Goal: Contribute content: Contribute content

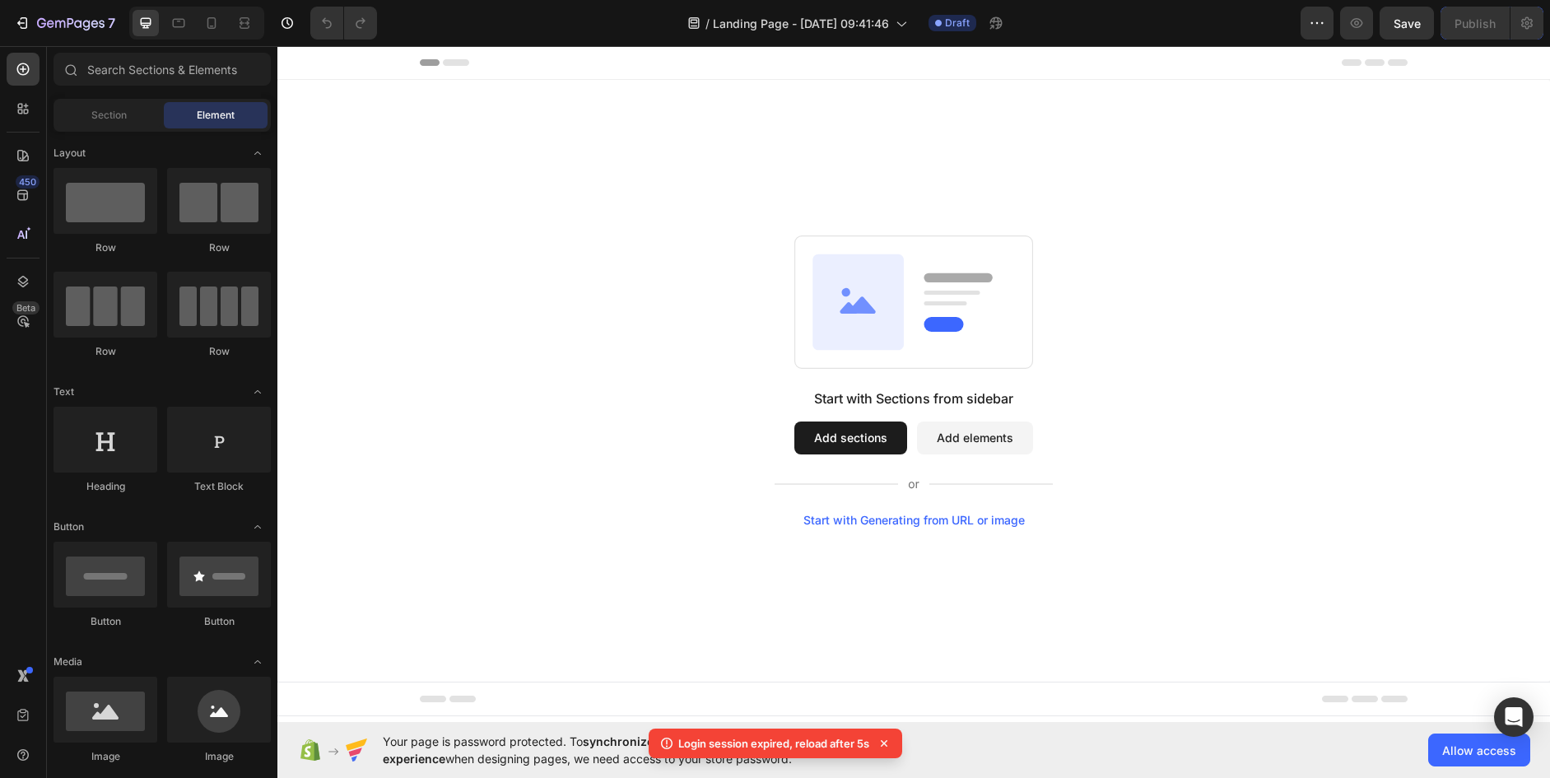
click at [923, 515] on div "Start with Generating from URL or image" at bounding box center [913, 520] width 221 height 13
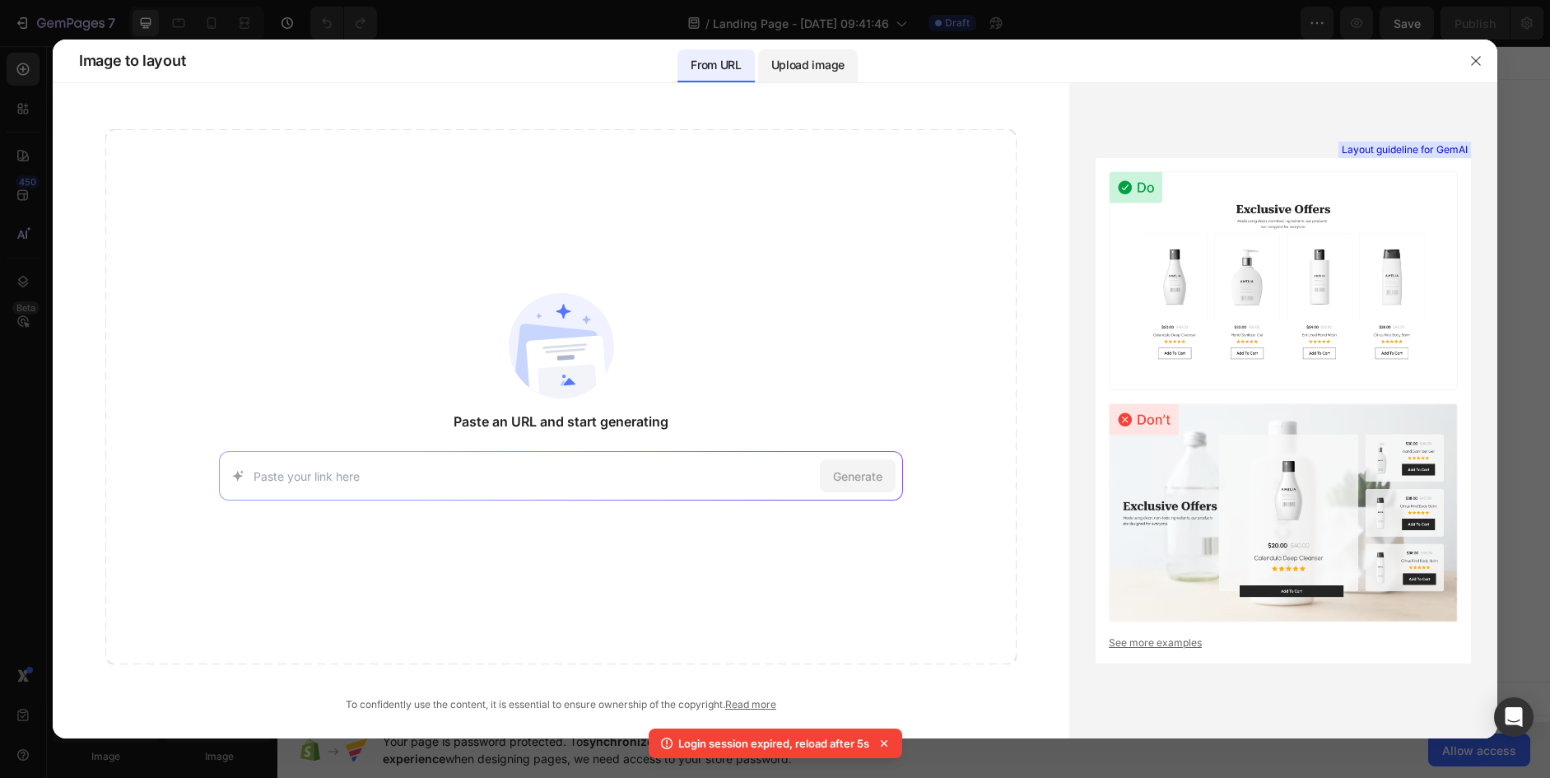
click at [830, 66] on p "Upload image" at bounding box center [807, 65] width 73 height 20
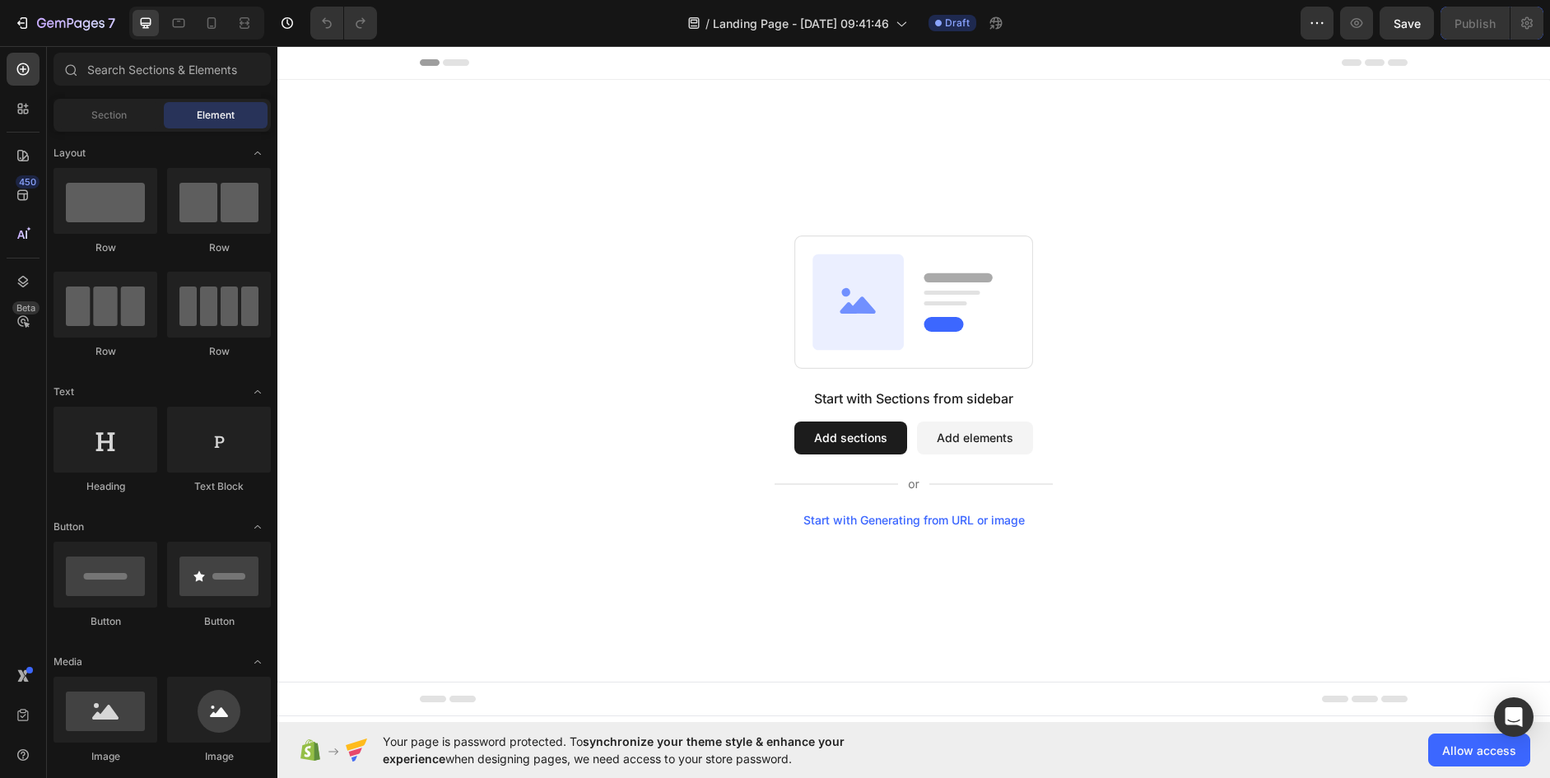
click at [961, 521] on div "Start with Generating from URL or image" at bounding box center [913, 520] width 221 height 13
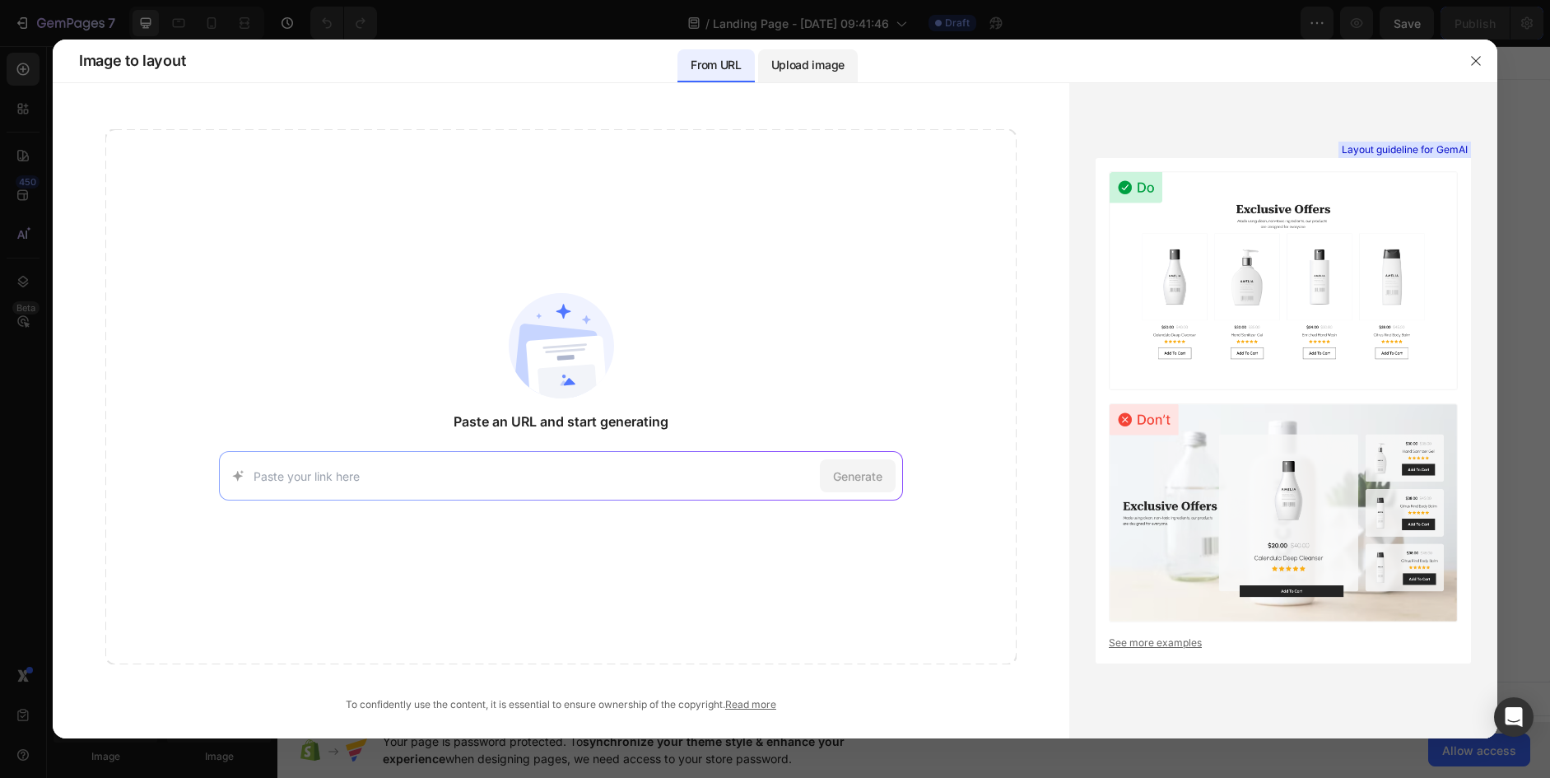
click at [797, 67] on p "Upload image" at bounding box center [807, 65] width 73 height 20
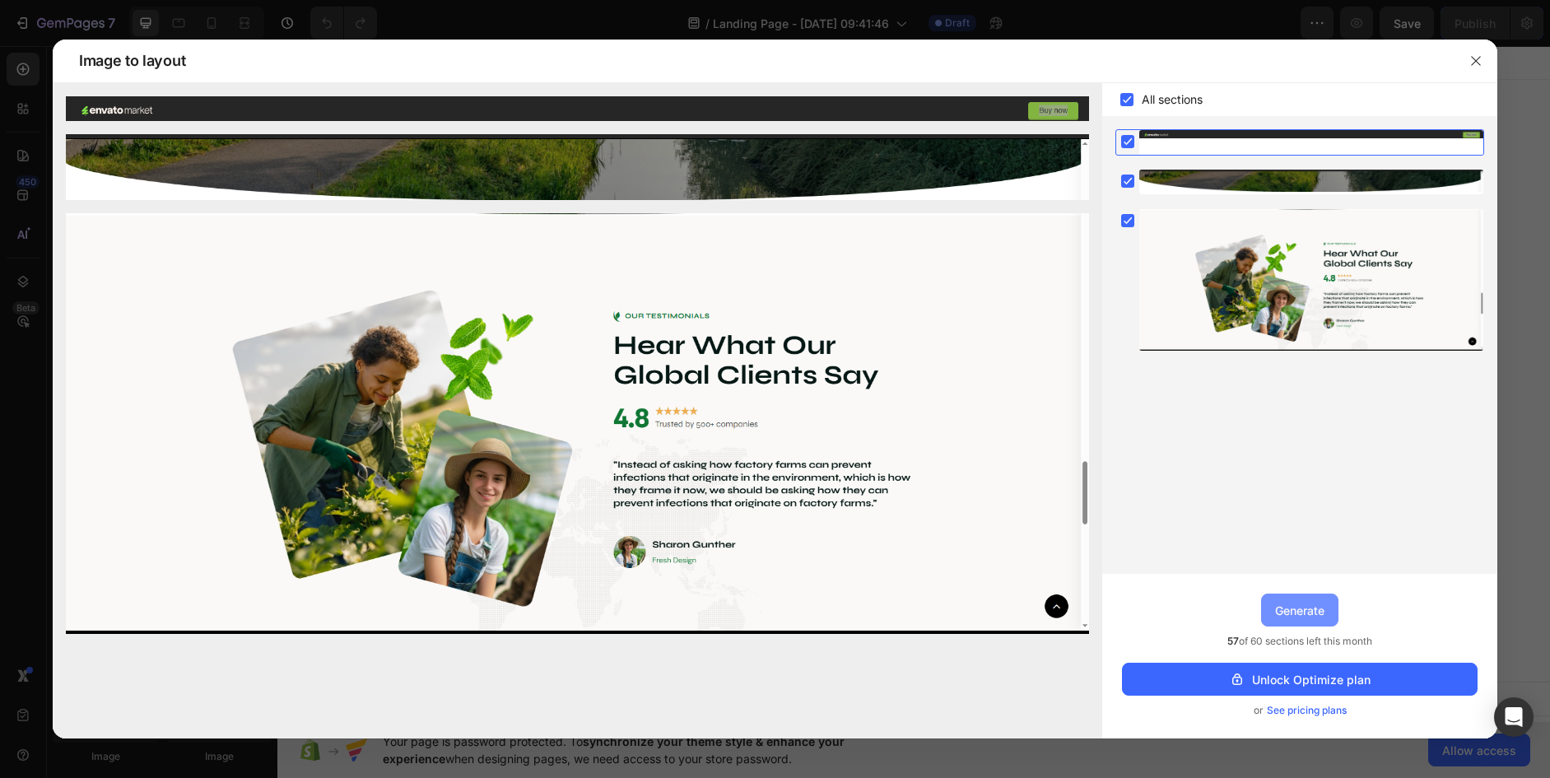
click at [1294, 610] on div "Generate" at bounding box center [1299, 610] width 49 height 17
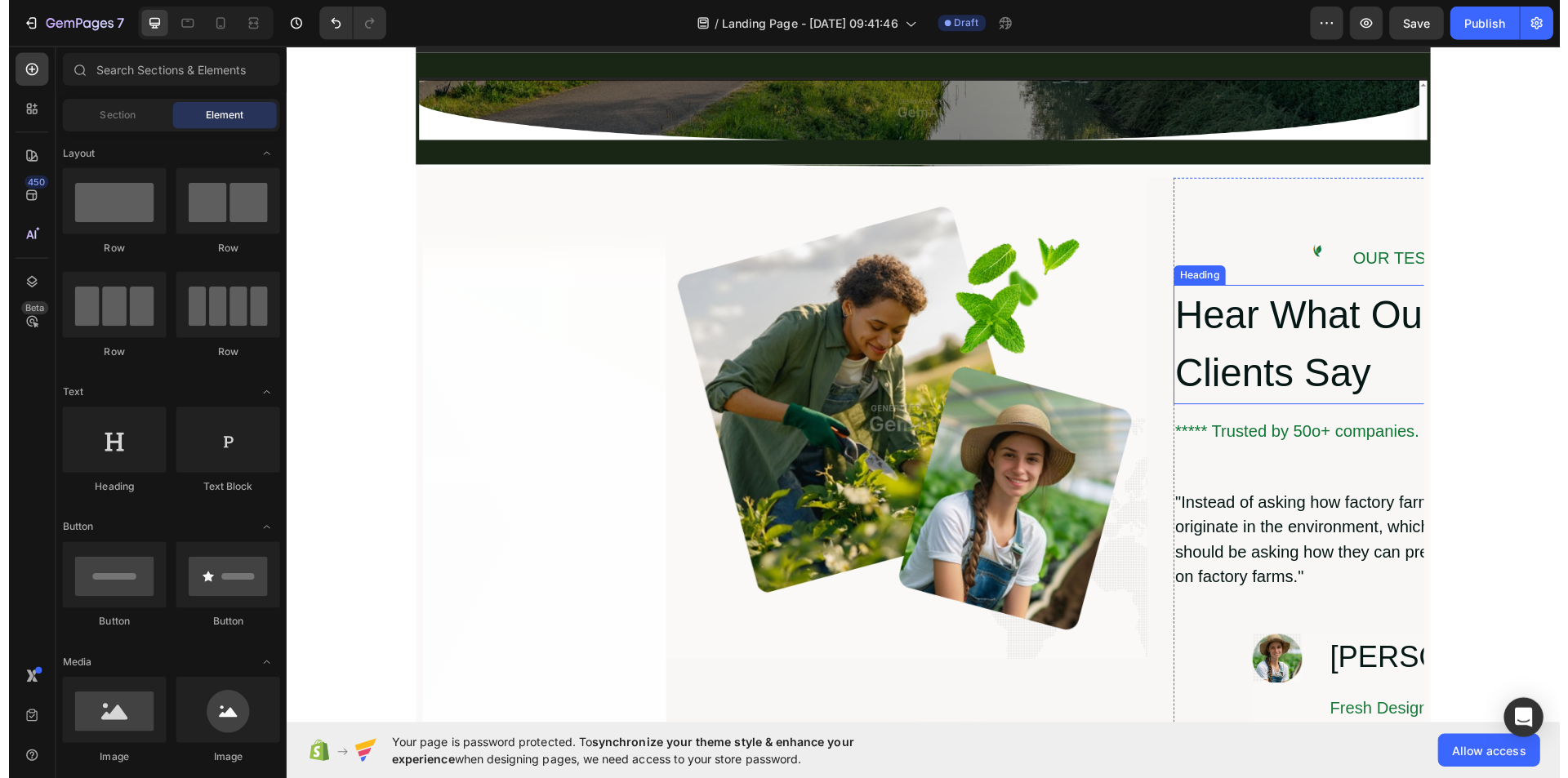
scroll to position [78, 0]
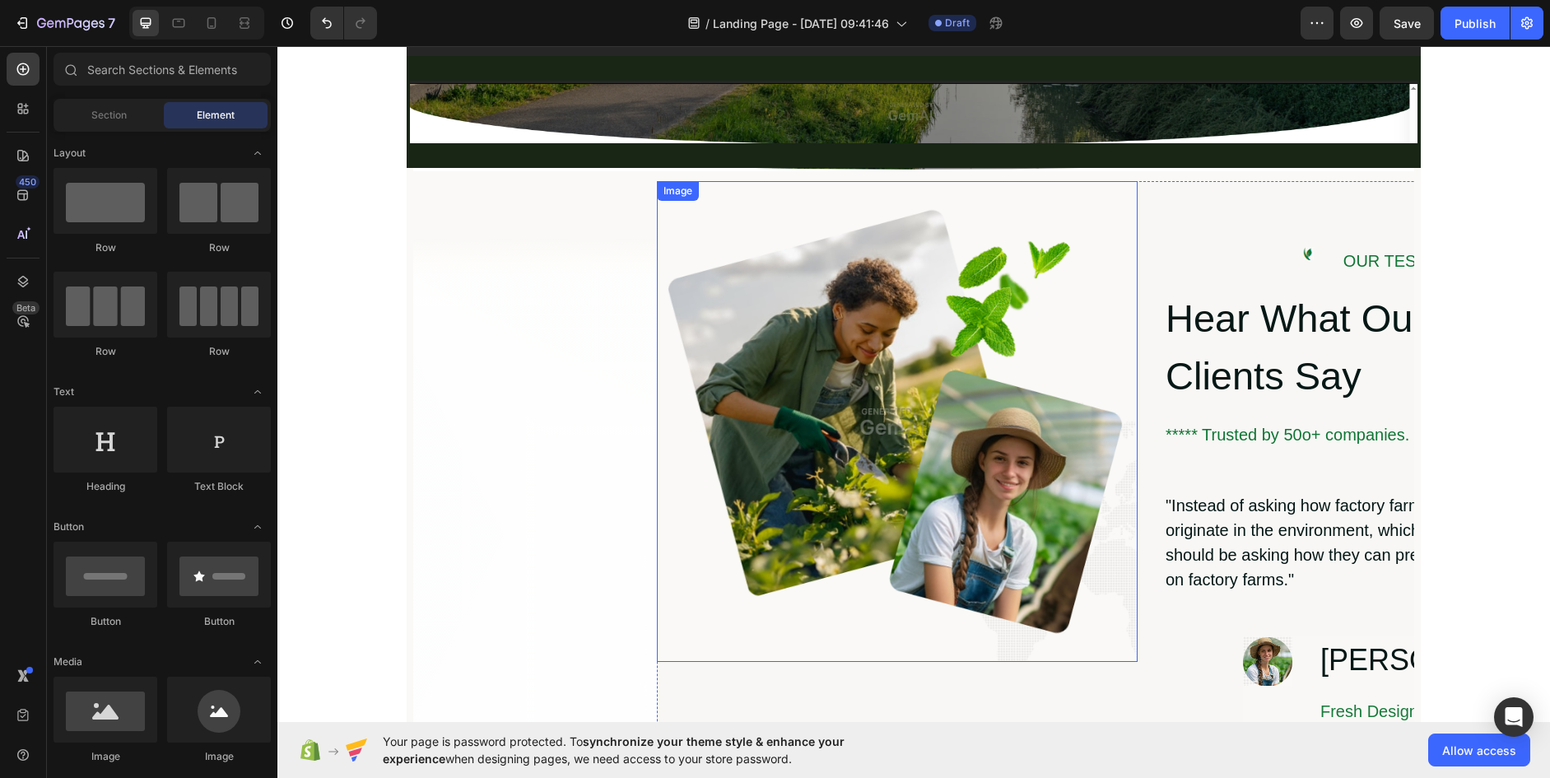
click at [983, 311] on img at bounding box center [897, 421] width 481 height 481
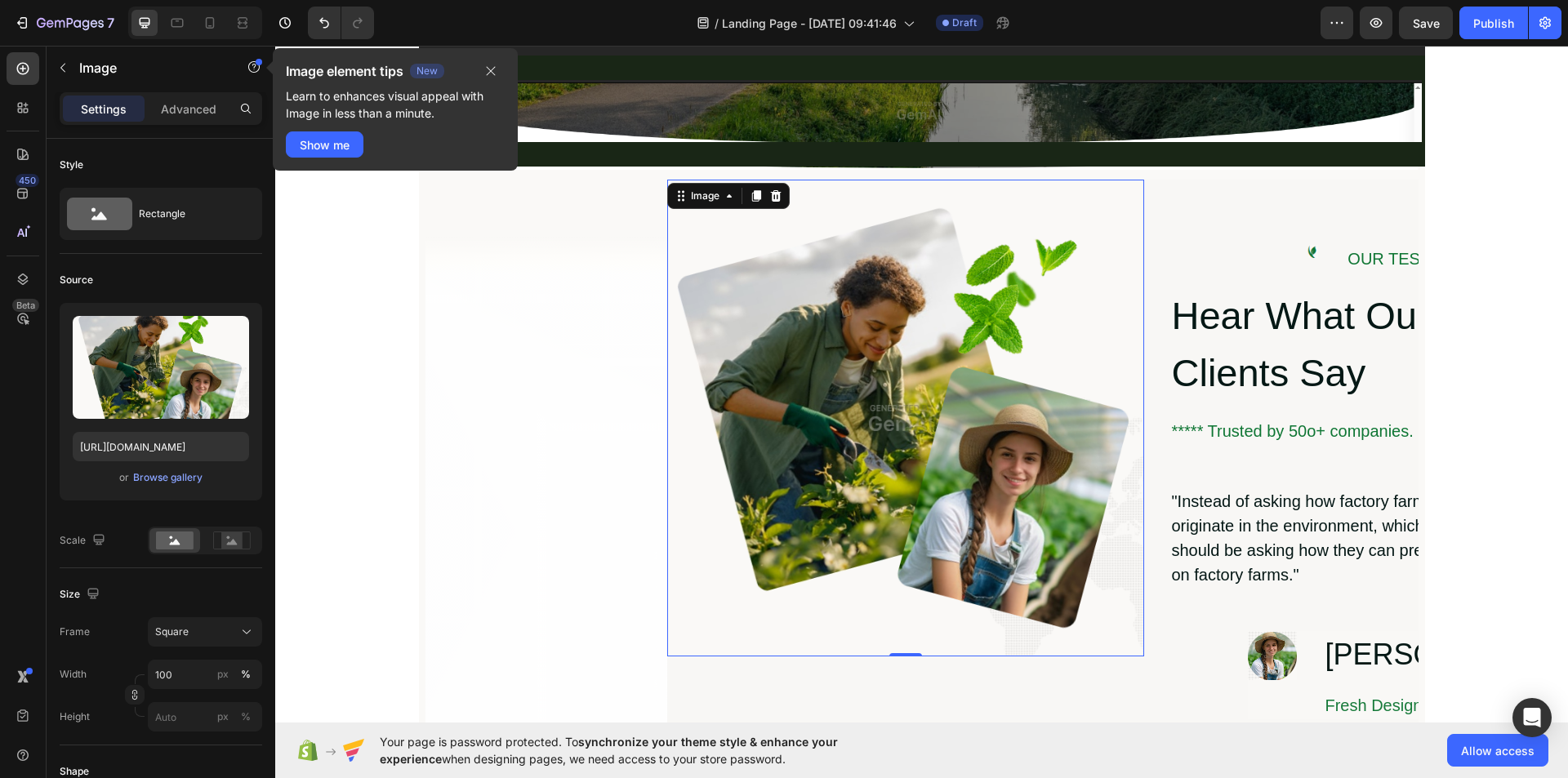
click at [791, 422] on img at bounding box center [905, 418] width 477 height 477
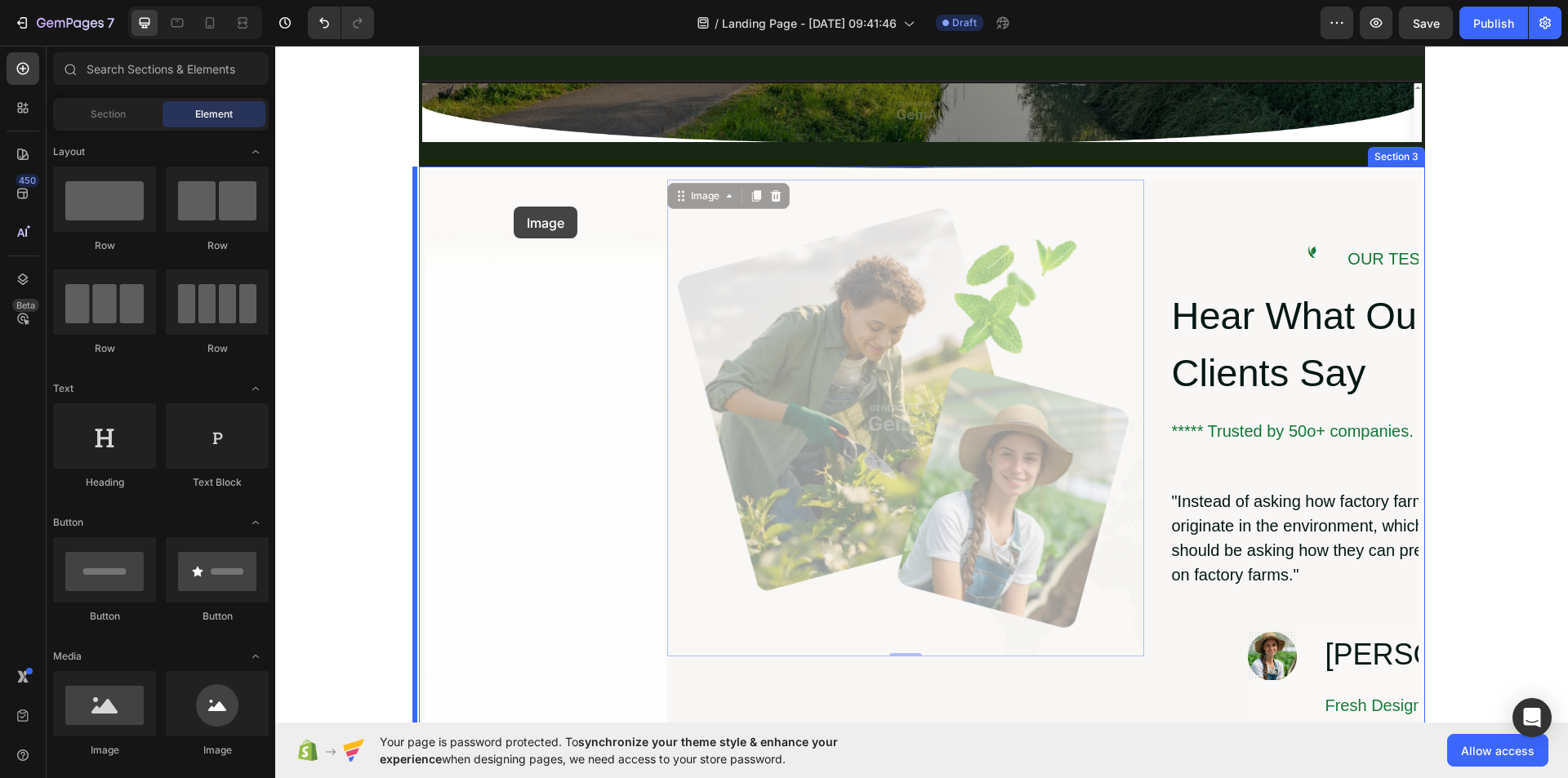
drag, startPoint x: 682, startPoint y: 195, endPoint x: 512, endPoint y: 206, distance: 170.4
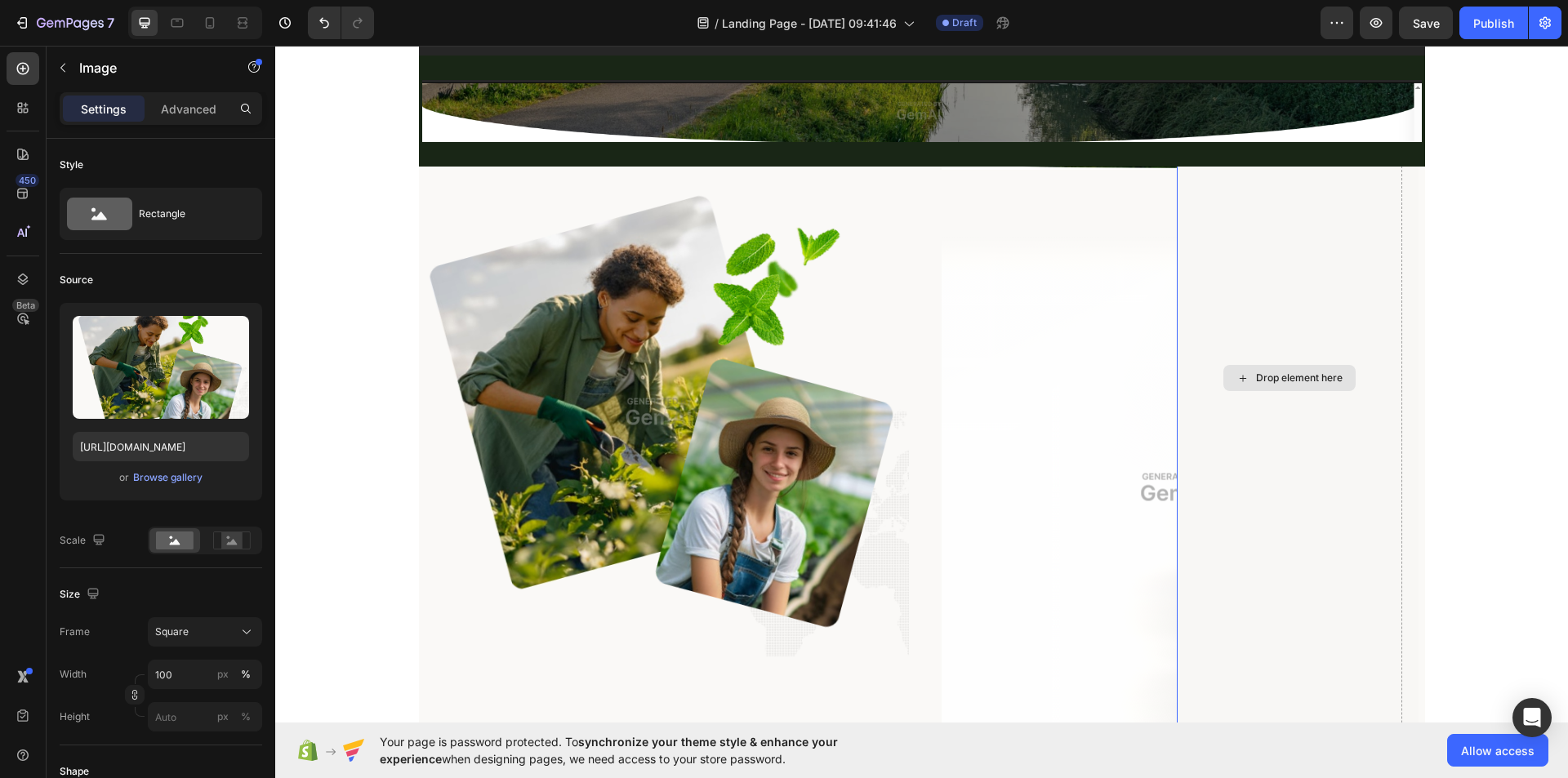
click at [1227, 453] on div "Drop element here" at bounding box center [1289, 378] width 225 height 846
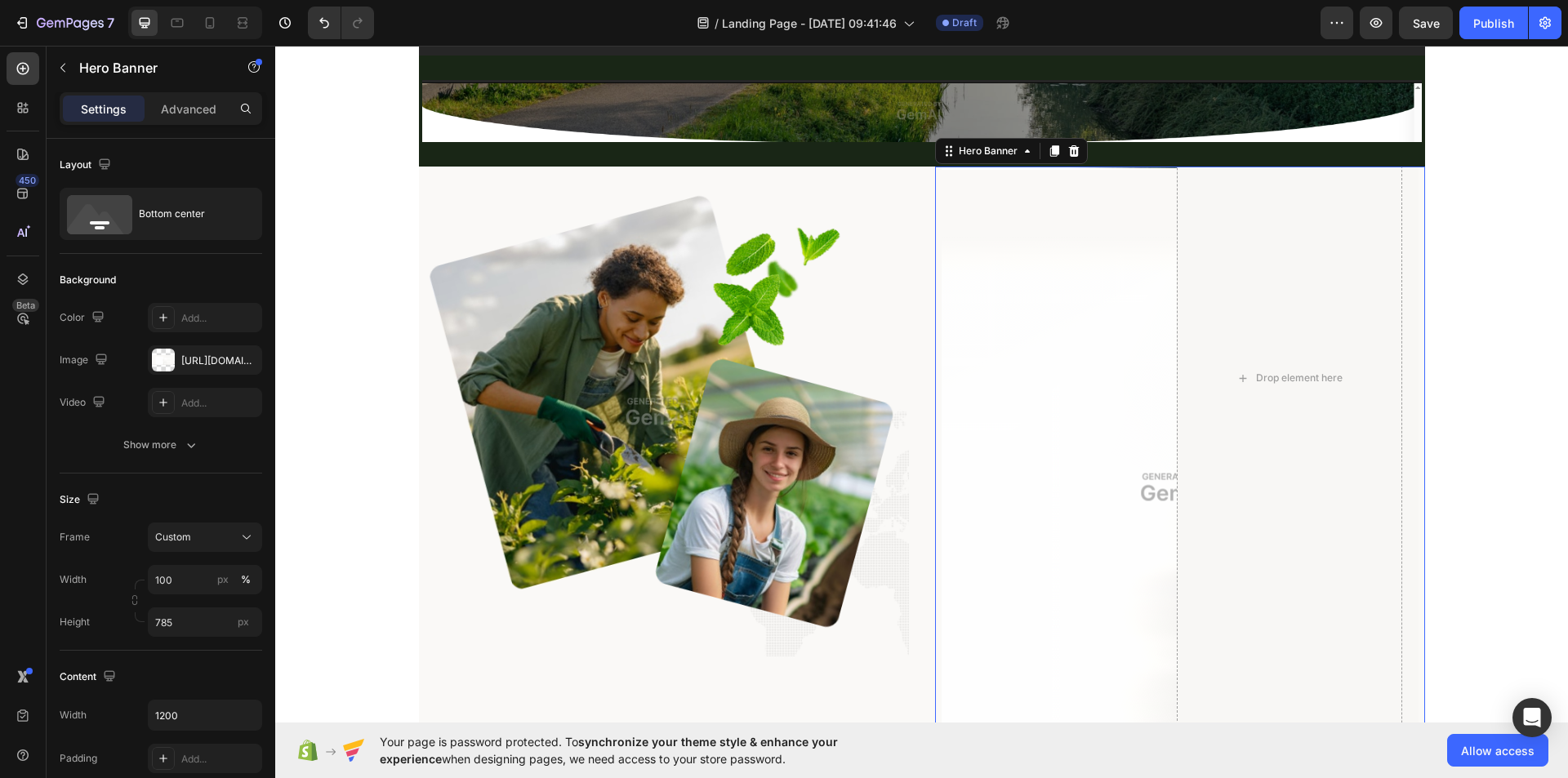
click at [1136, 477] on div "Drop element here Icon OUR TESTIMONIALS Text Block Row Hear What Our Global Cli…" at bounding box center [1180, 381] width 477 height 852
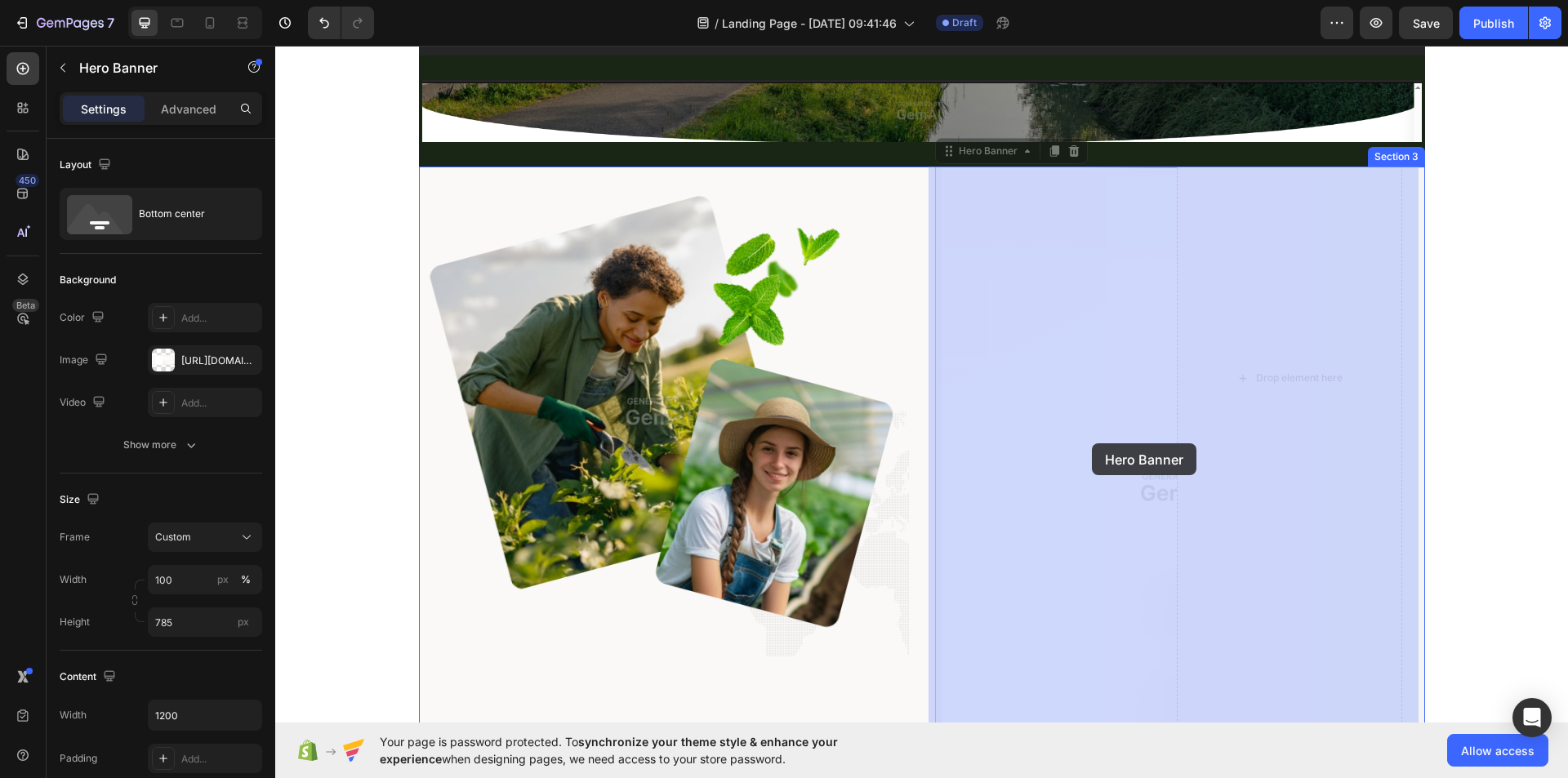
drag, startPoint x: 1073, startPoint y: 446, endPoint x: 1091, endPoint y: 444, distance: 18.1
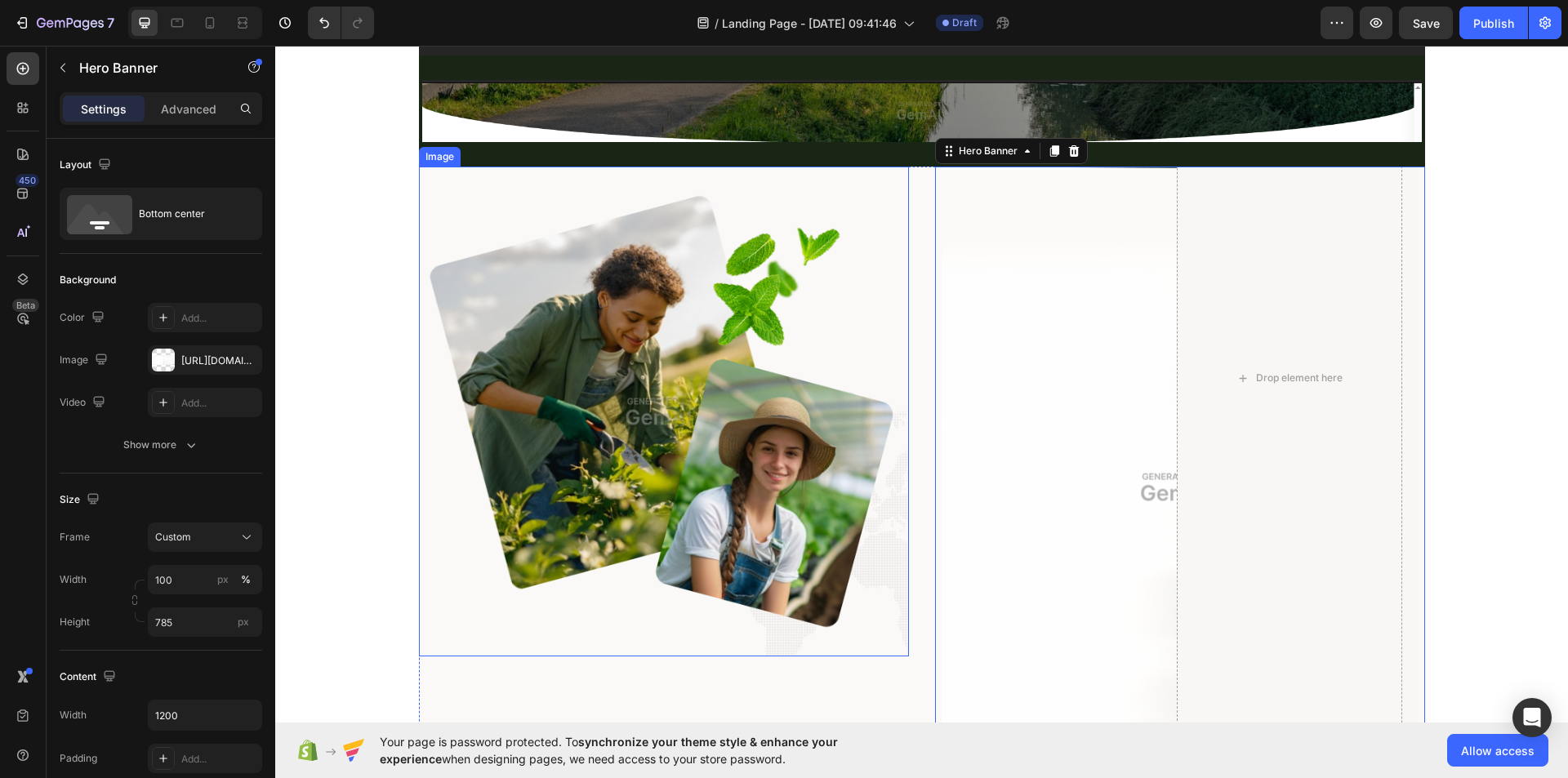
click at [719, 325] on img at bounding box center [664, 412] width 490 height 490
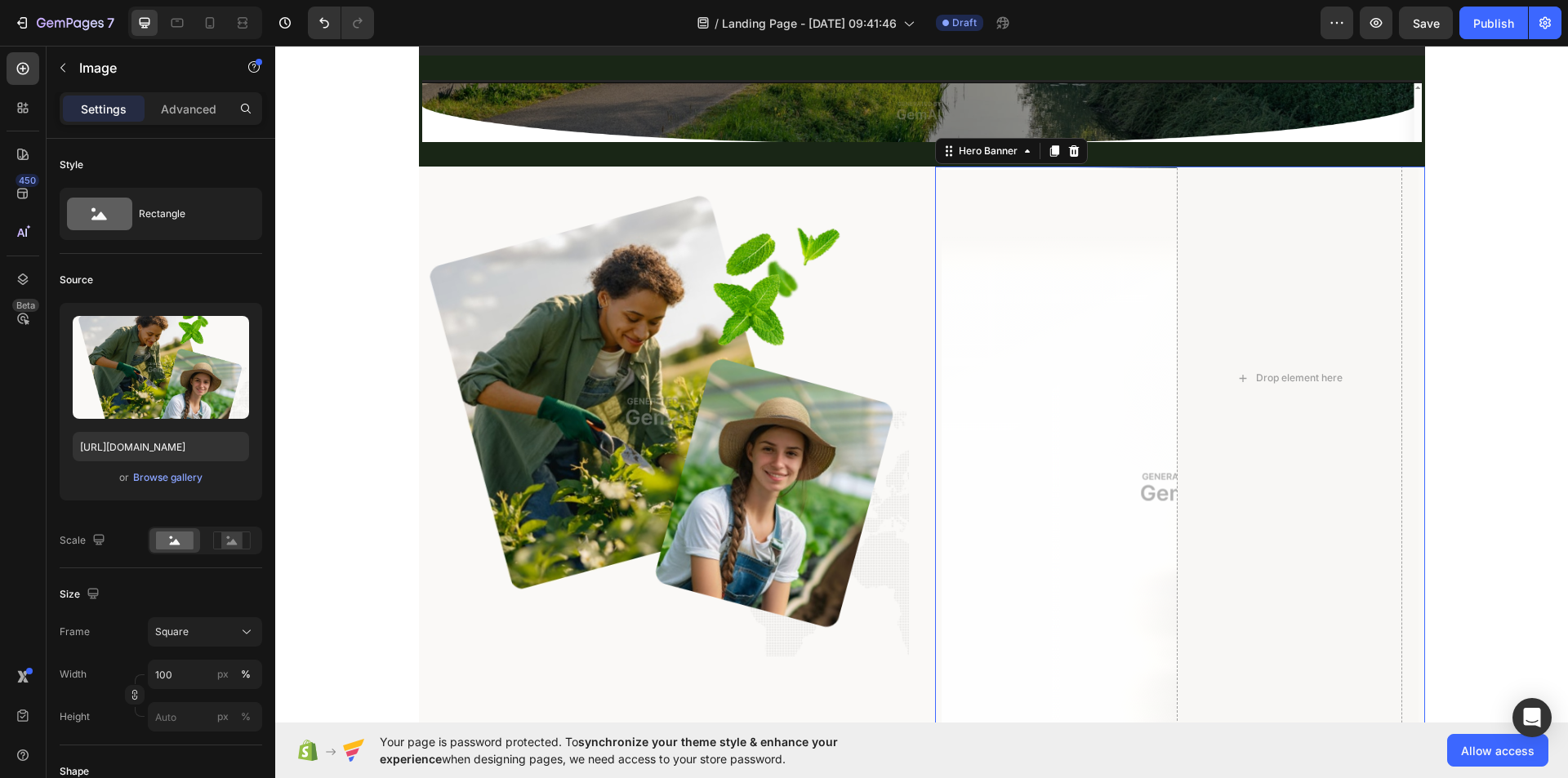
click at [1055, 341] on div "Drop element here Icon OUR TESTIMONIALS Text Block Row Hear What Our Global Cli…" at bounding box center [1180, 381] width 477 height 852
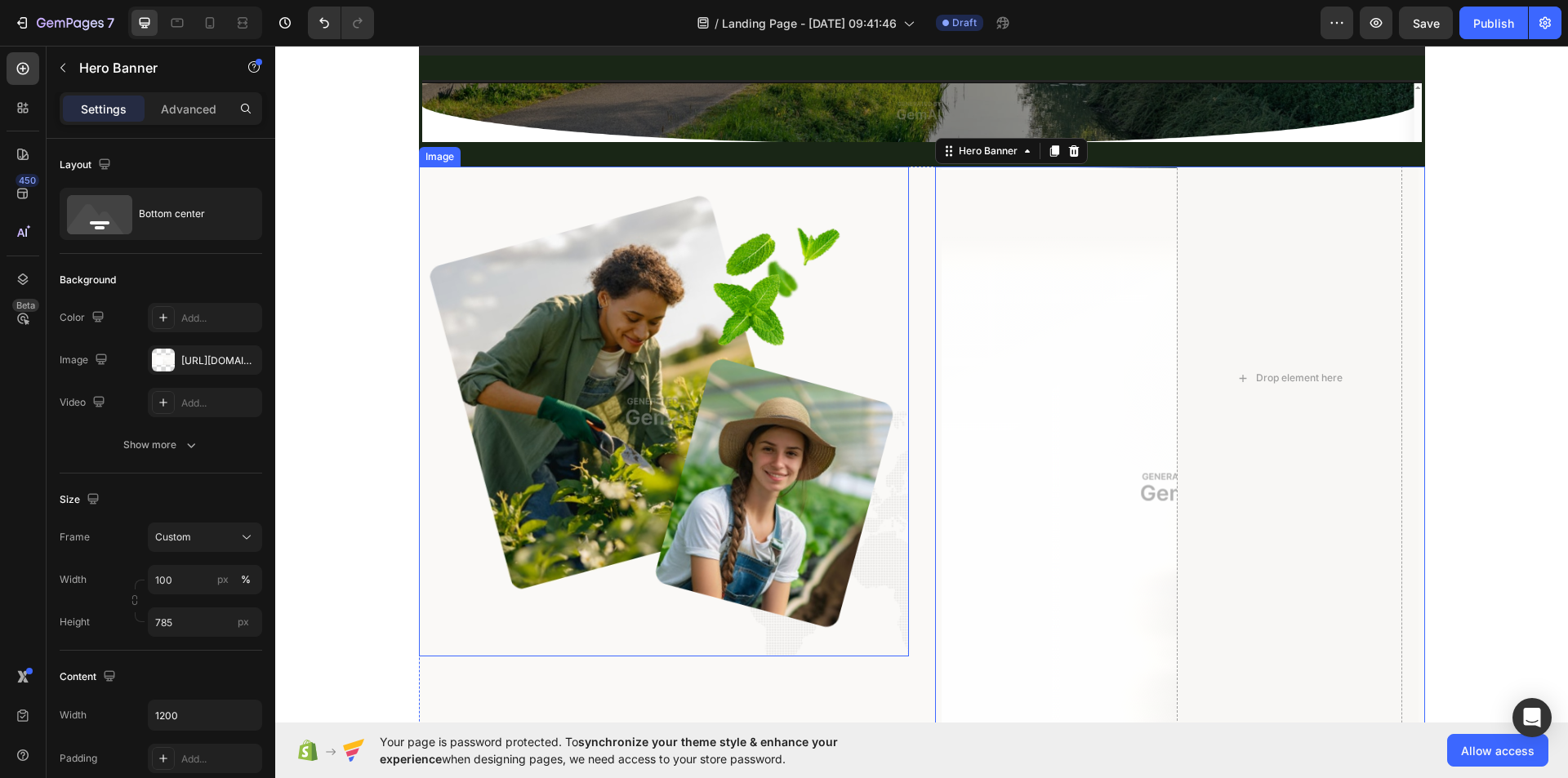
click at [485, 294] on img at bounding box center [664, 412] width 490 height 490
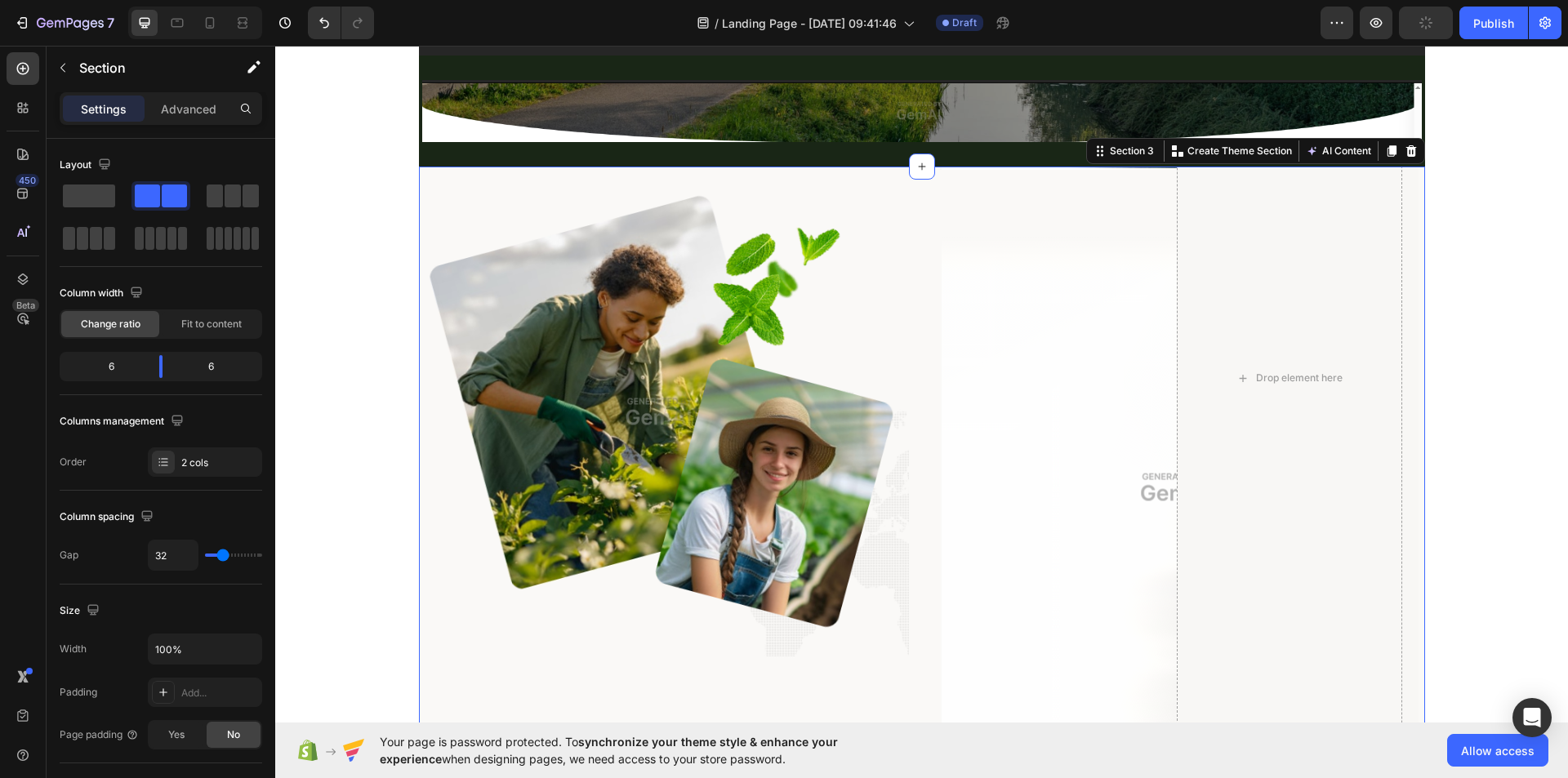
click at [857, 707] on div "Image" at bounding box center [664, 487] width 490 height 641
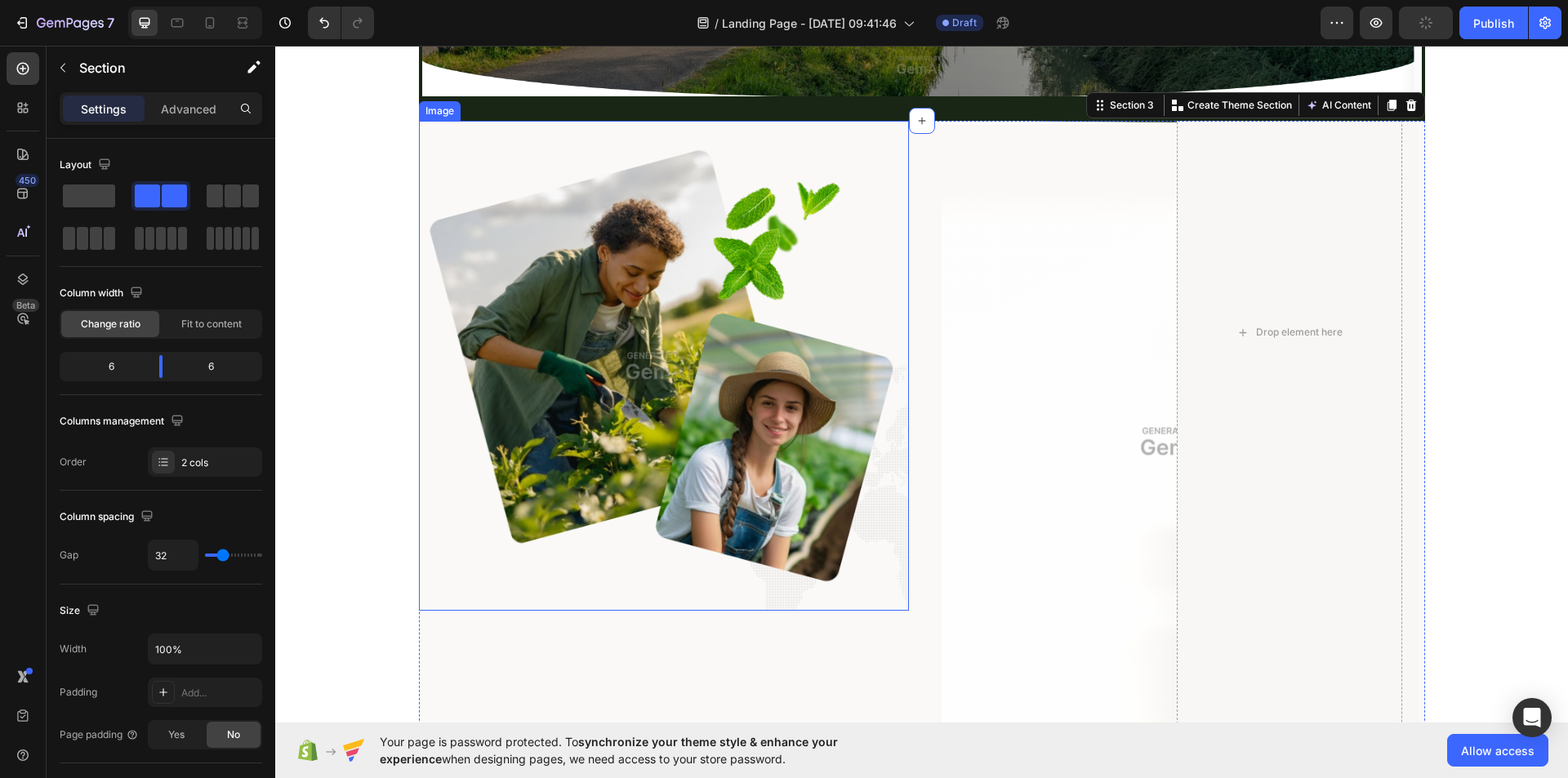
scroll to position [160, 0]
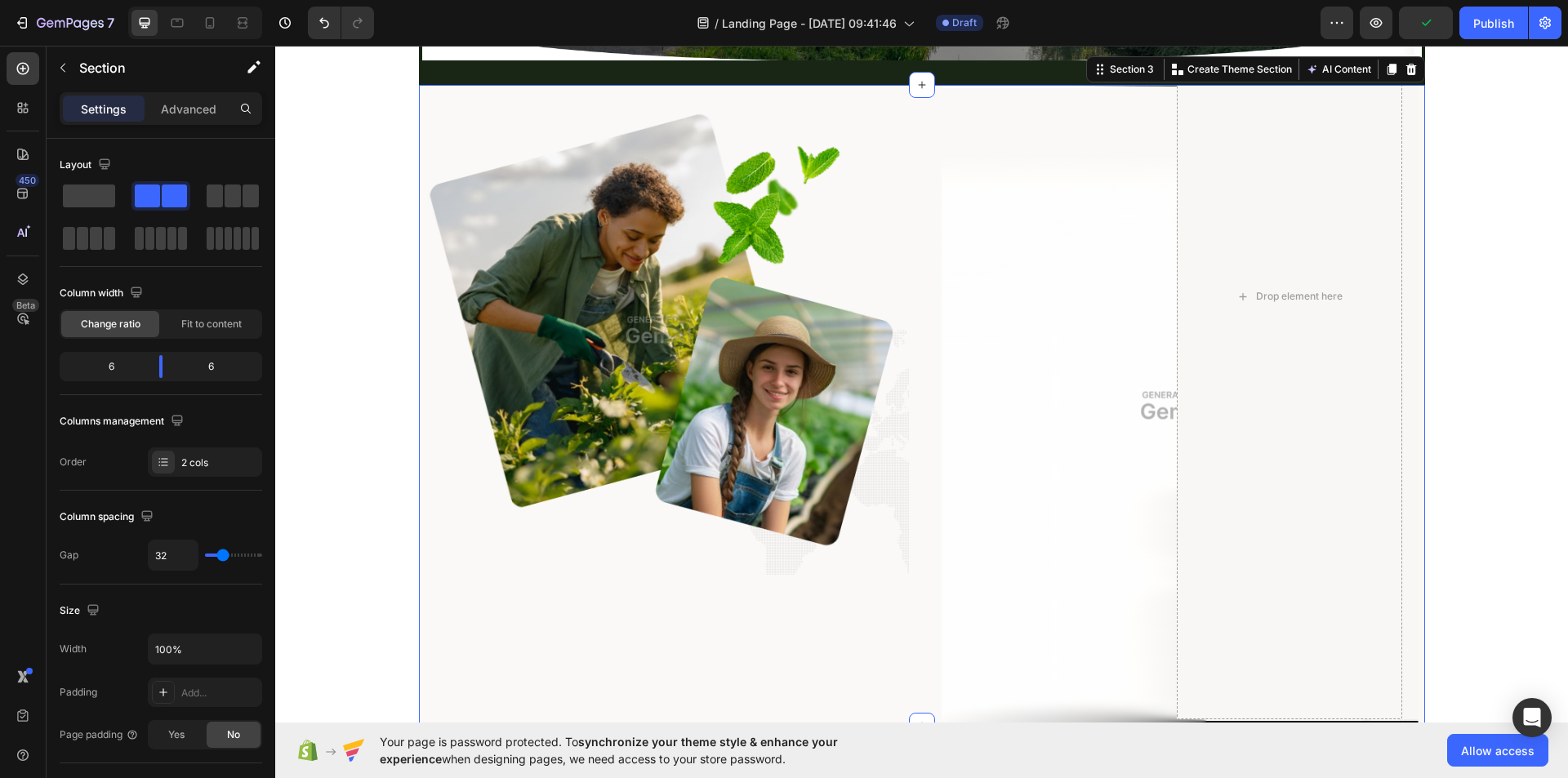
click at [699, 667] on div "Image" at bounding box center [664, 406] width 490 height 641
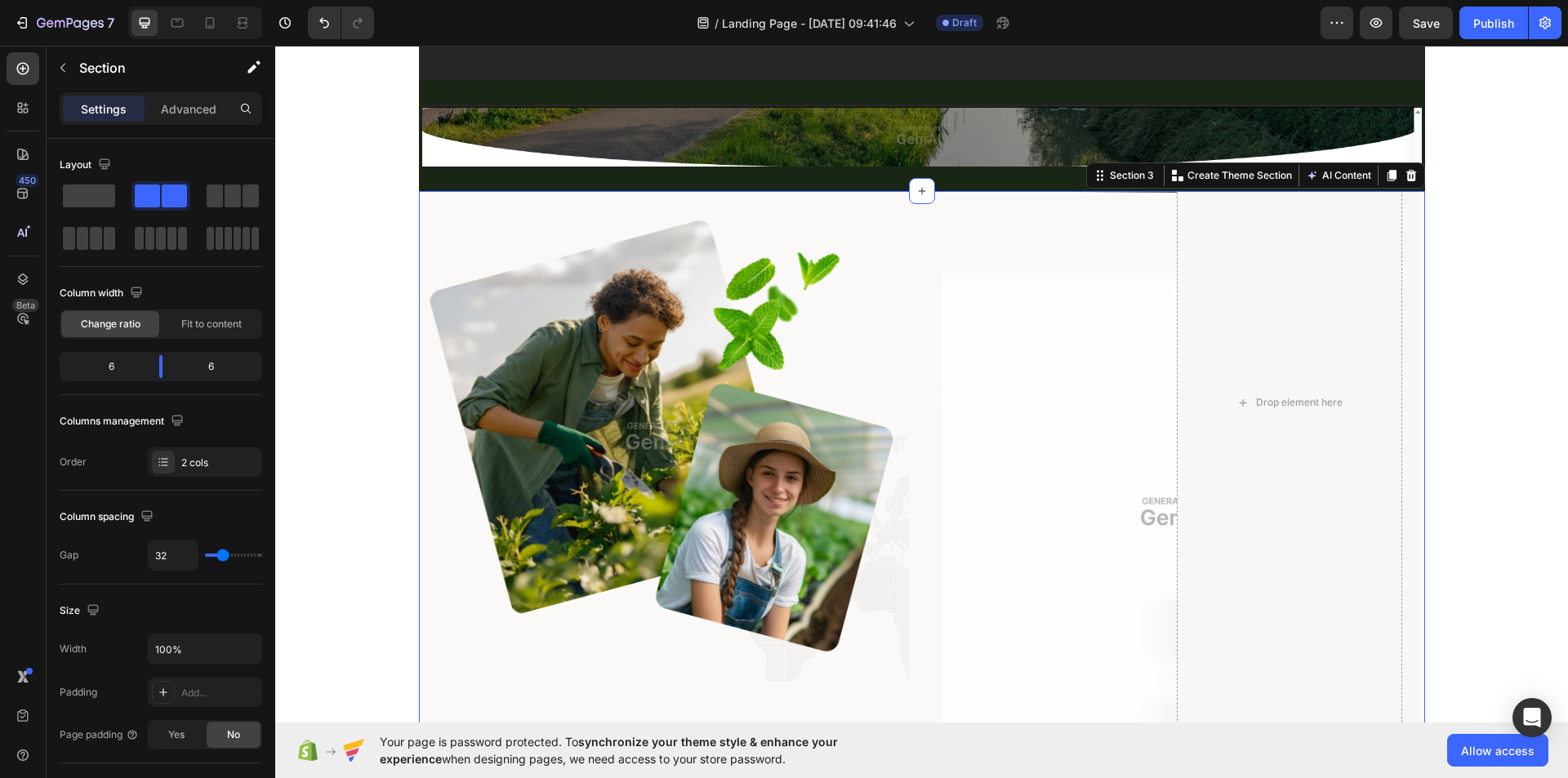
scroll to position [0, 0]
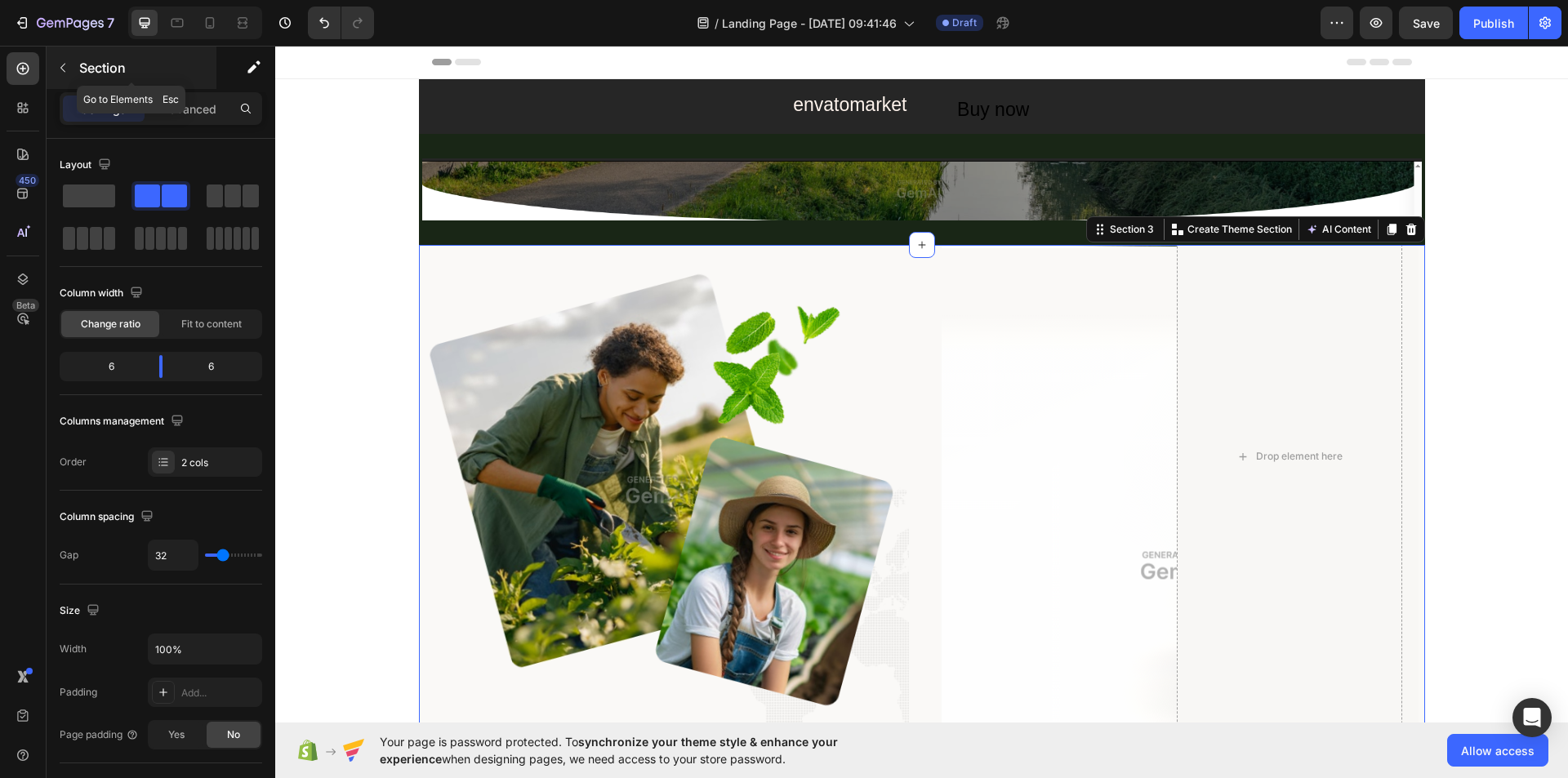
click at [84, 63] on p "Section" at bounding box center [146, 67] width 134 height 20
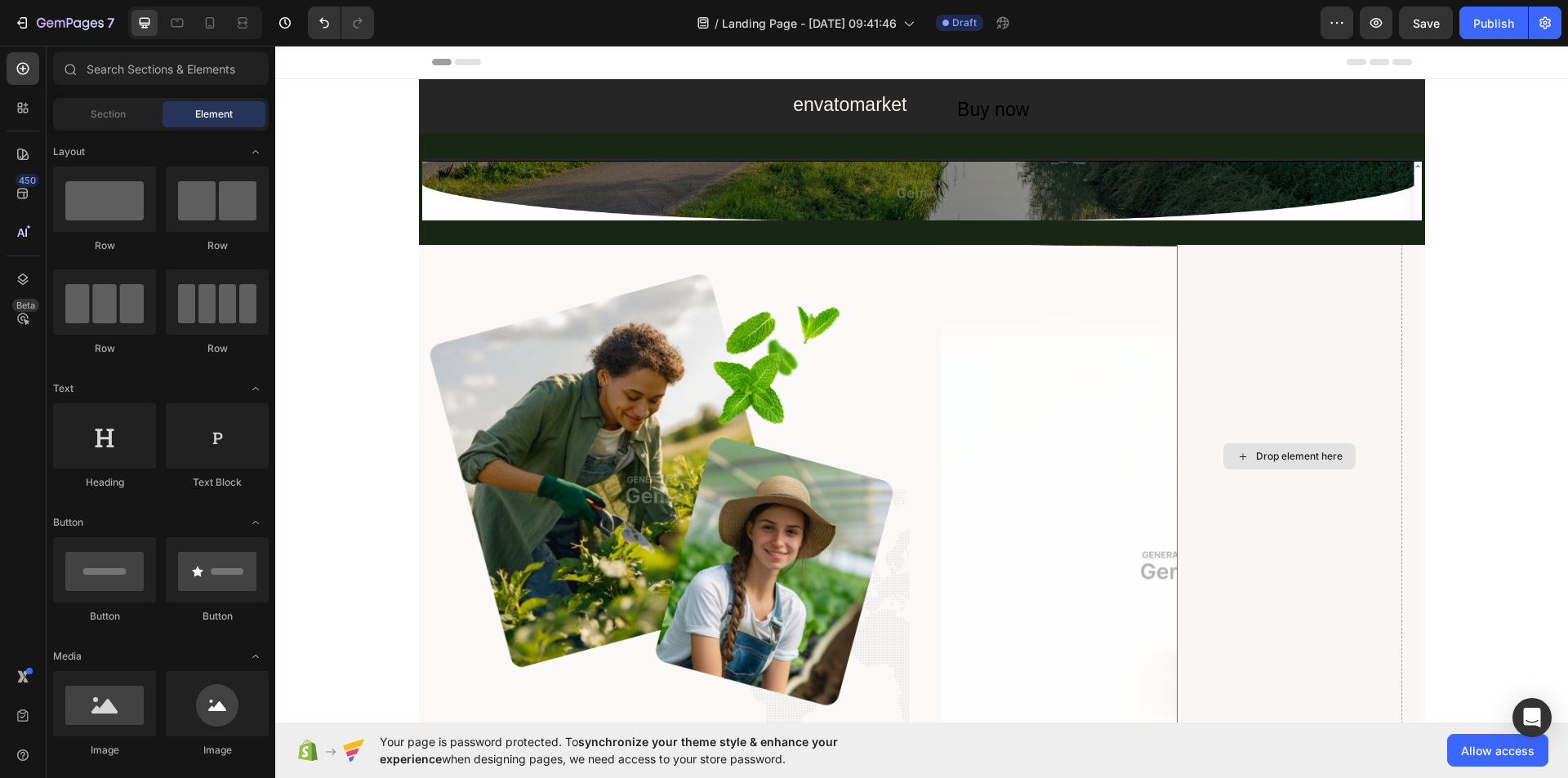
click at [1224, 461] on div "Drop element here" at bounding box center [1289, 456] width 132 height 26
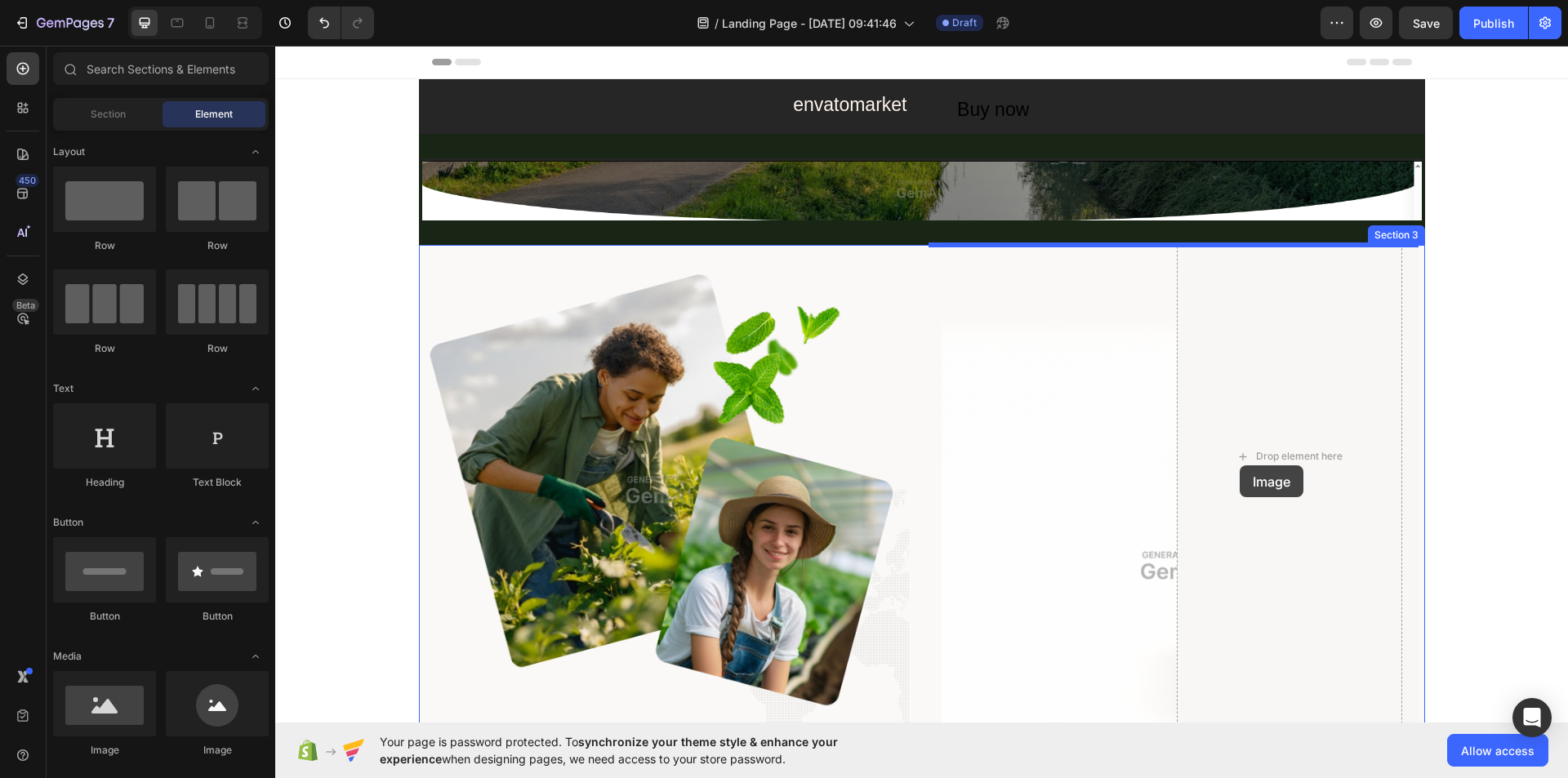
drag, startPoint x: 408, startPoint y: 759, endPoint x: 1240, endPoint y: 465, distance: 882.4
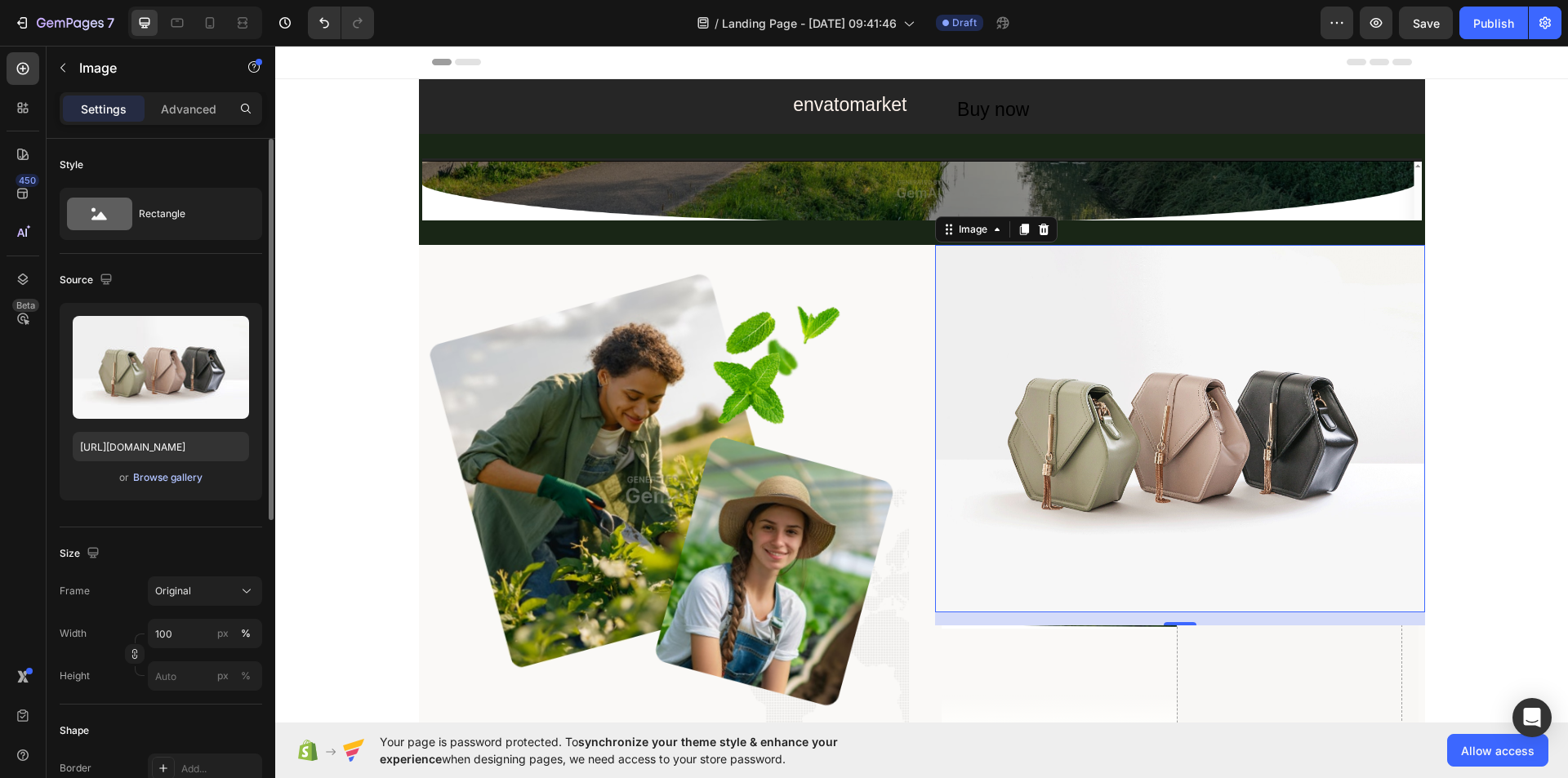
click at [155, 474] on div "Browse gallery" at bounding box center [168, 477] width 69 height 15
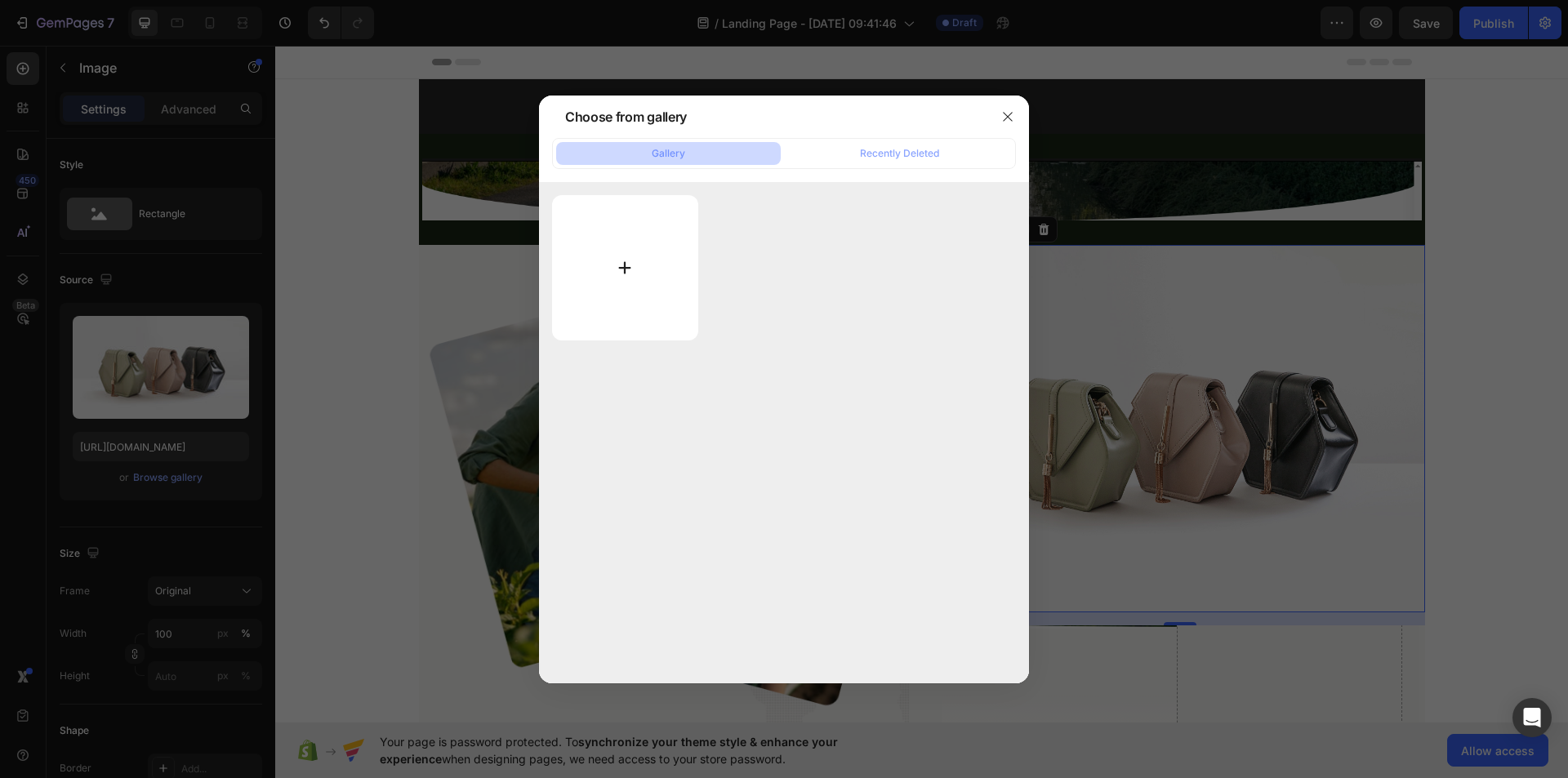
click at [626, 271] on input "file" at bounding box center [624, 268] width 146 height 145
type input "C:\fakepath\h1-banner1.png"
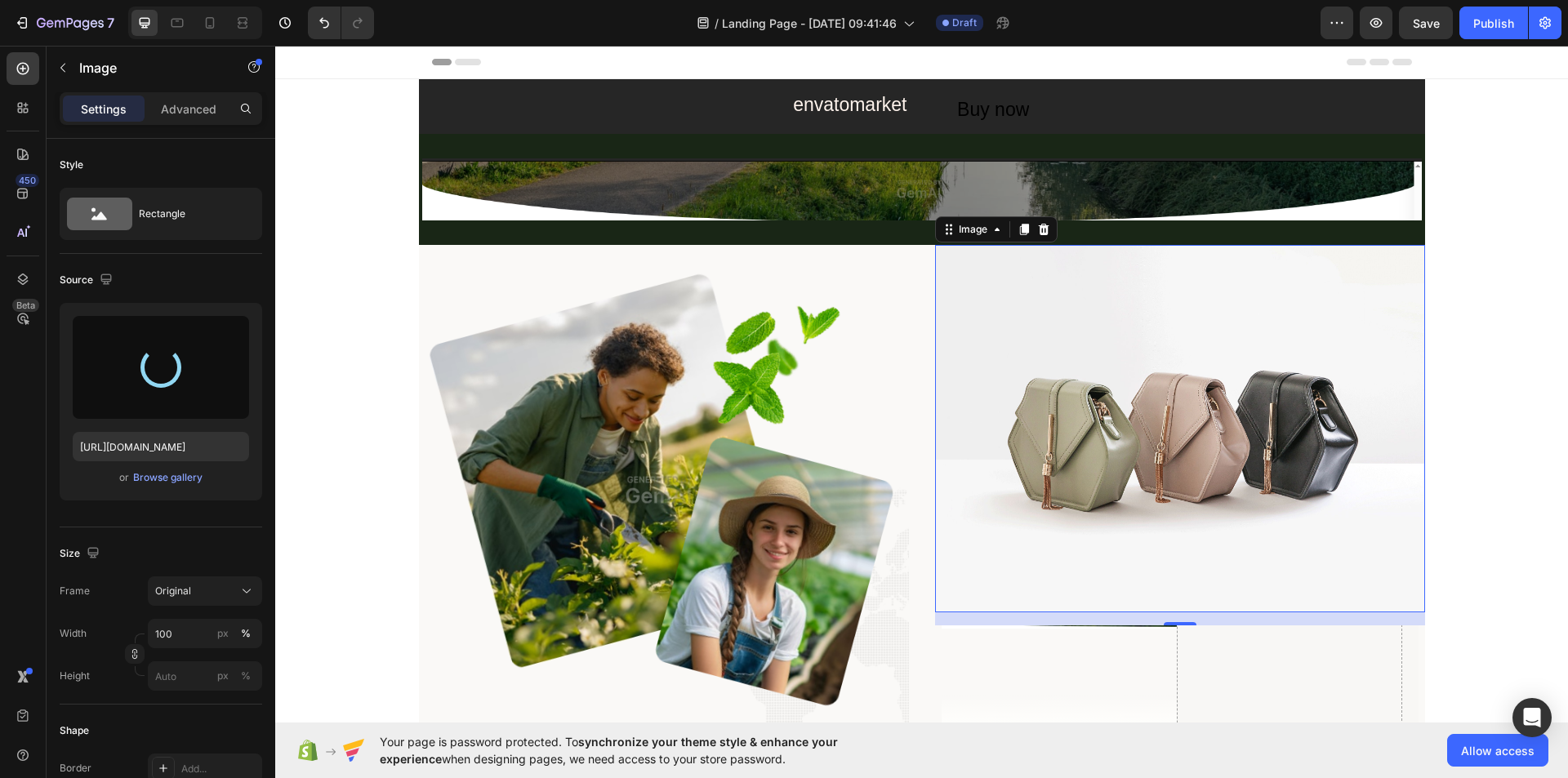
type input "[URL][DOMAIN_NAME]"
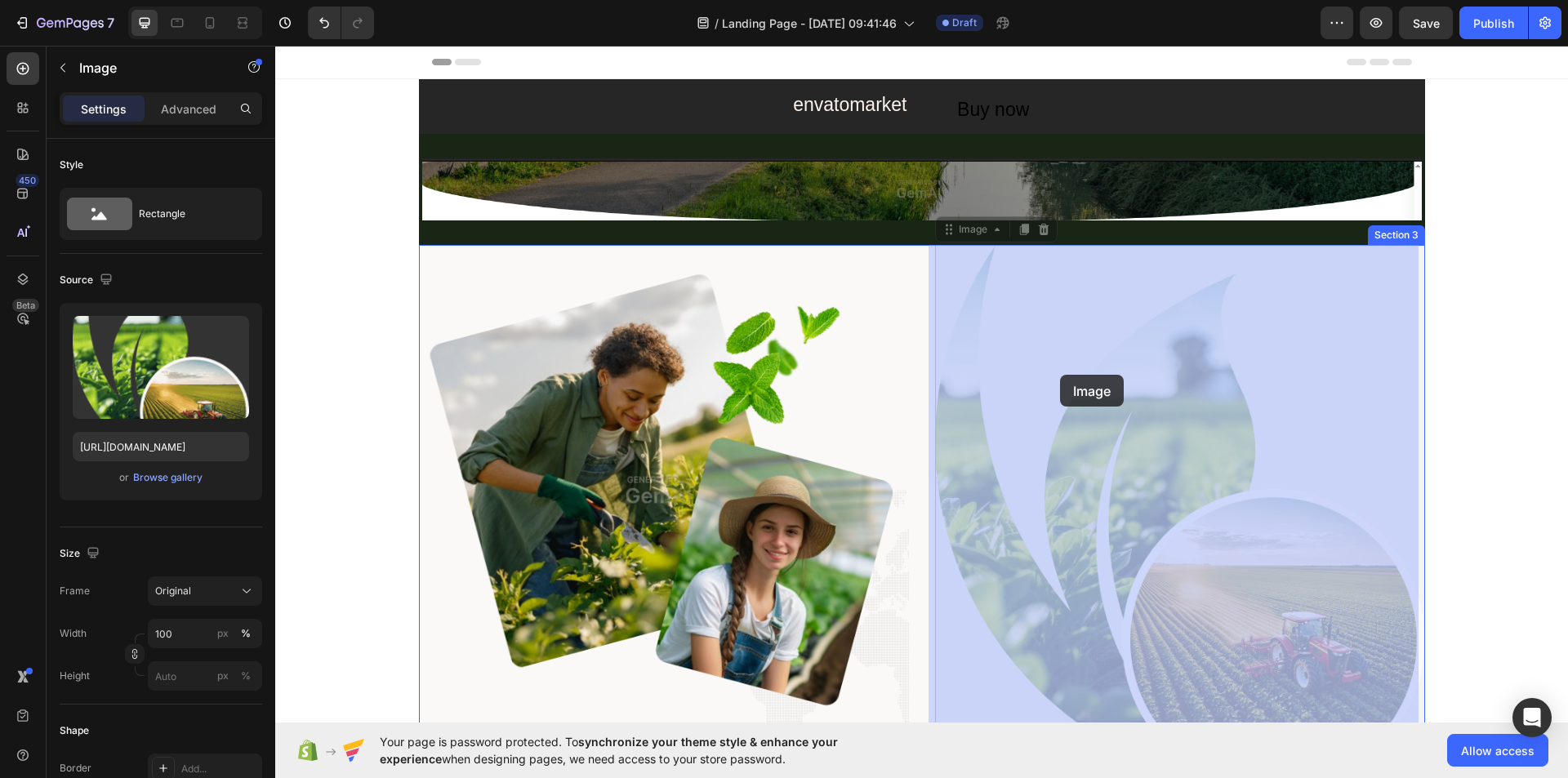
drag, startPoint x: 1032, startPoint y: 393, endPoint x: 1061, endPoint y: 374, distance: 34.7
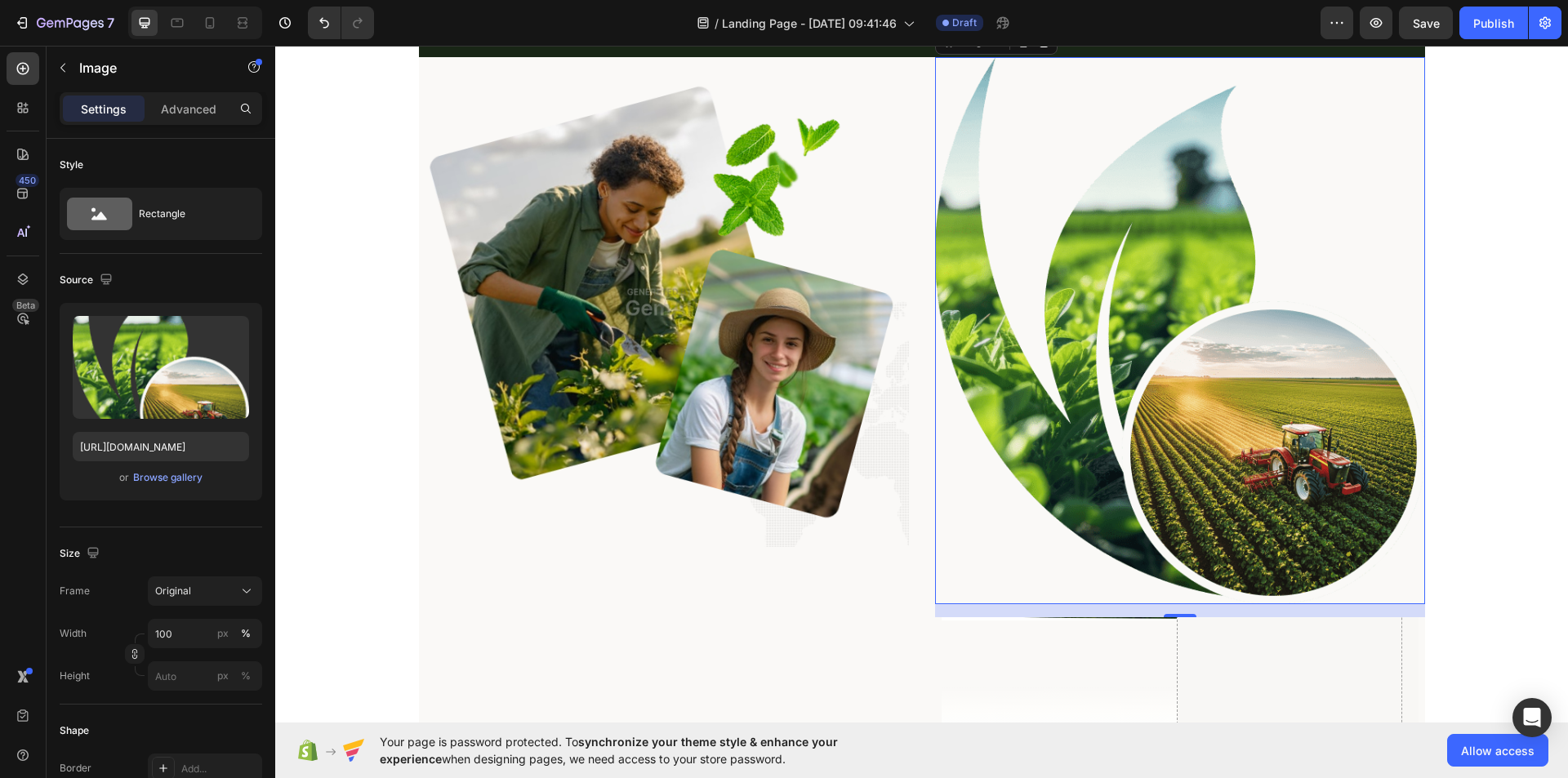
scroll to position [245, 0]
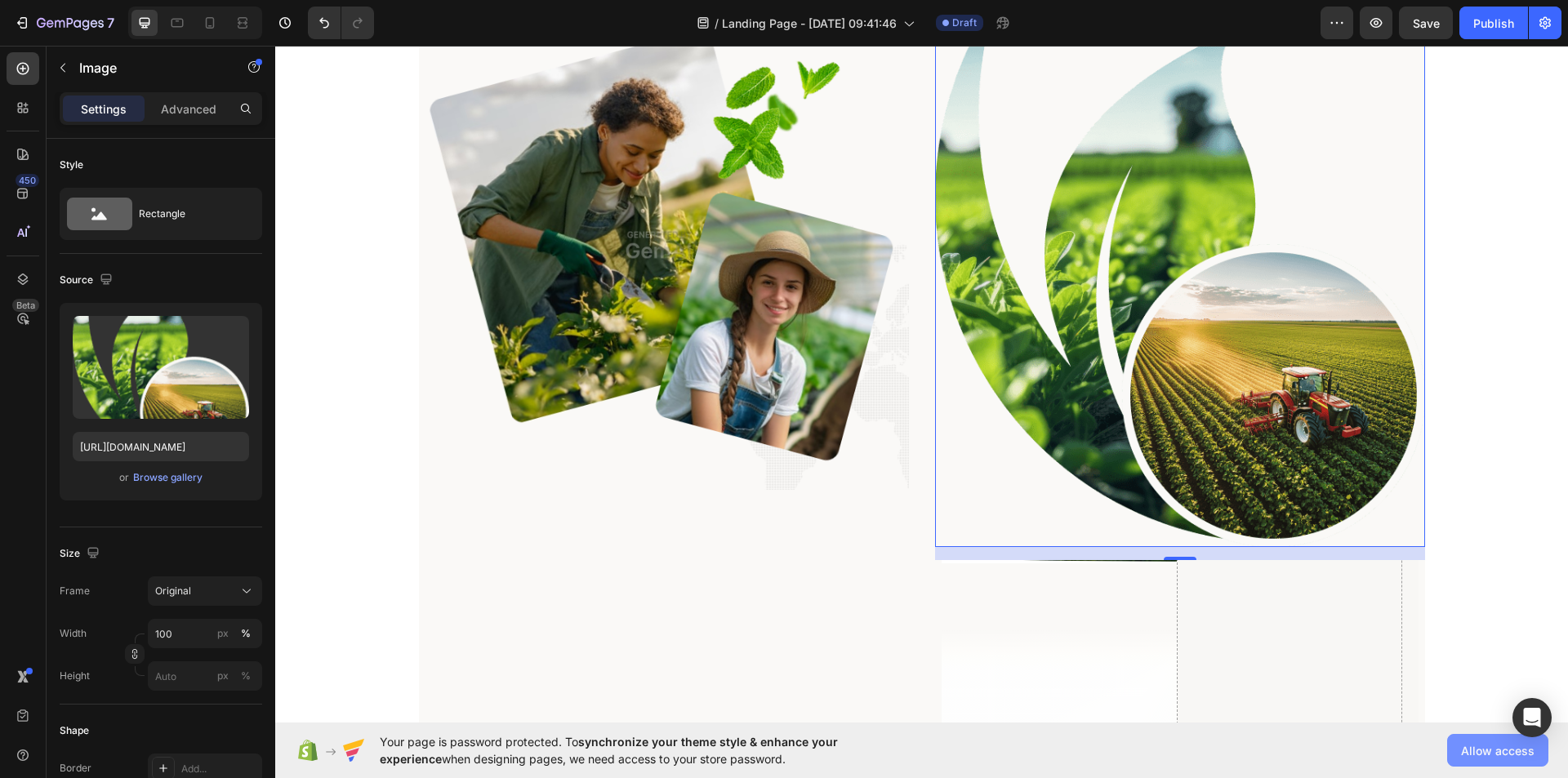
click at [1483, 756] on span "Allow access" at bounding box center [1498, 750] width 73 height 17
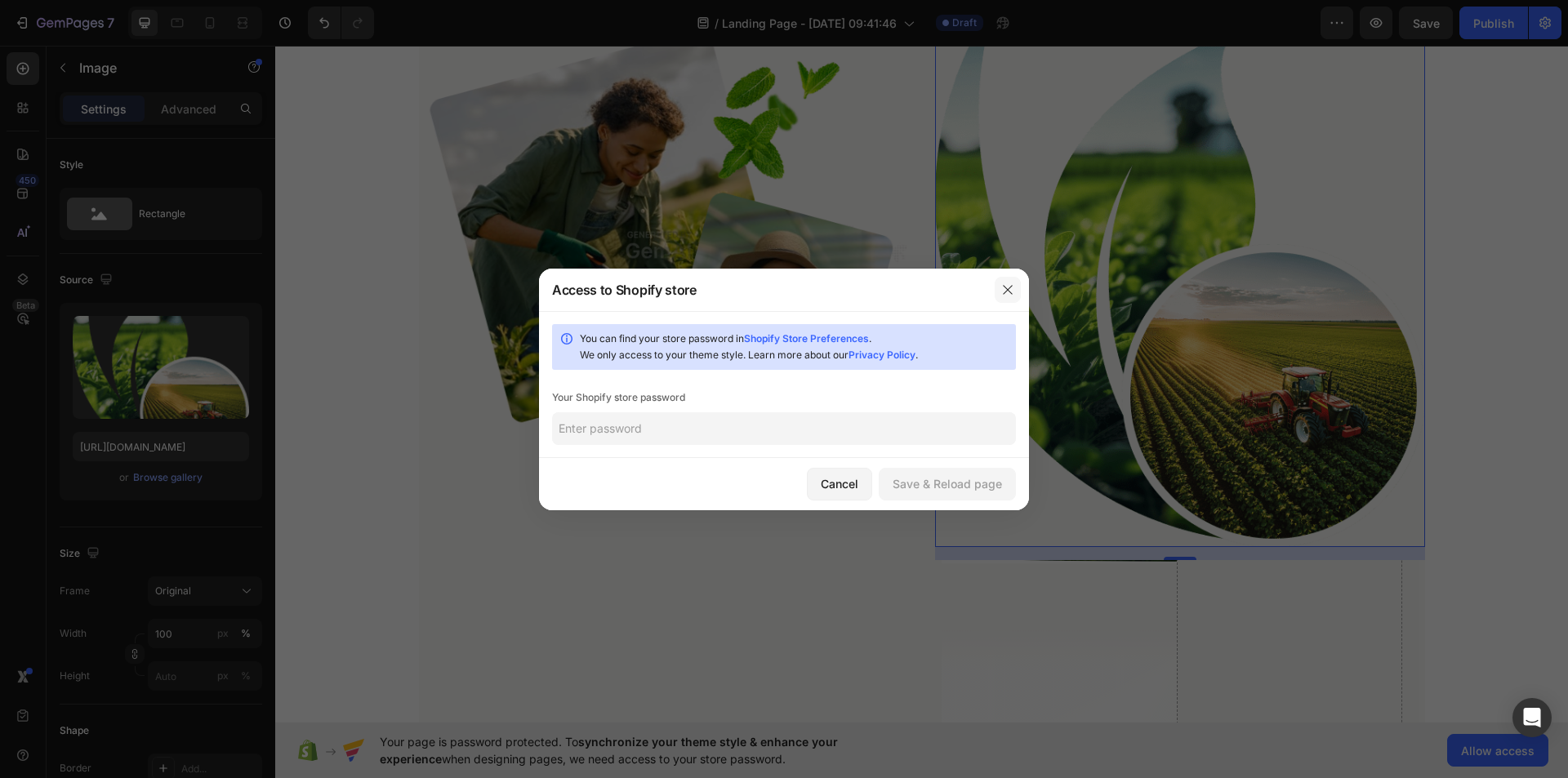
click at [1012, 294] on icon "button" at bounding box center [1007, 289] width 9 height 9
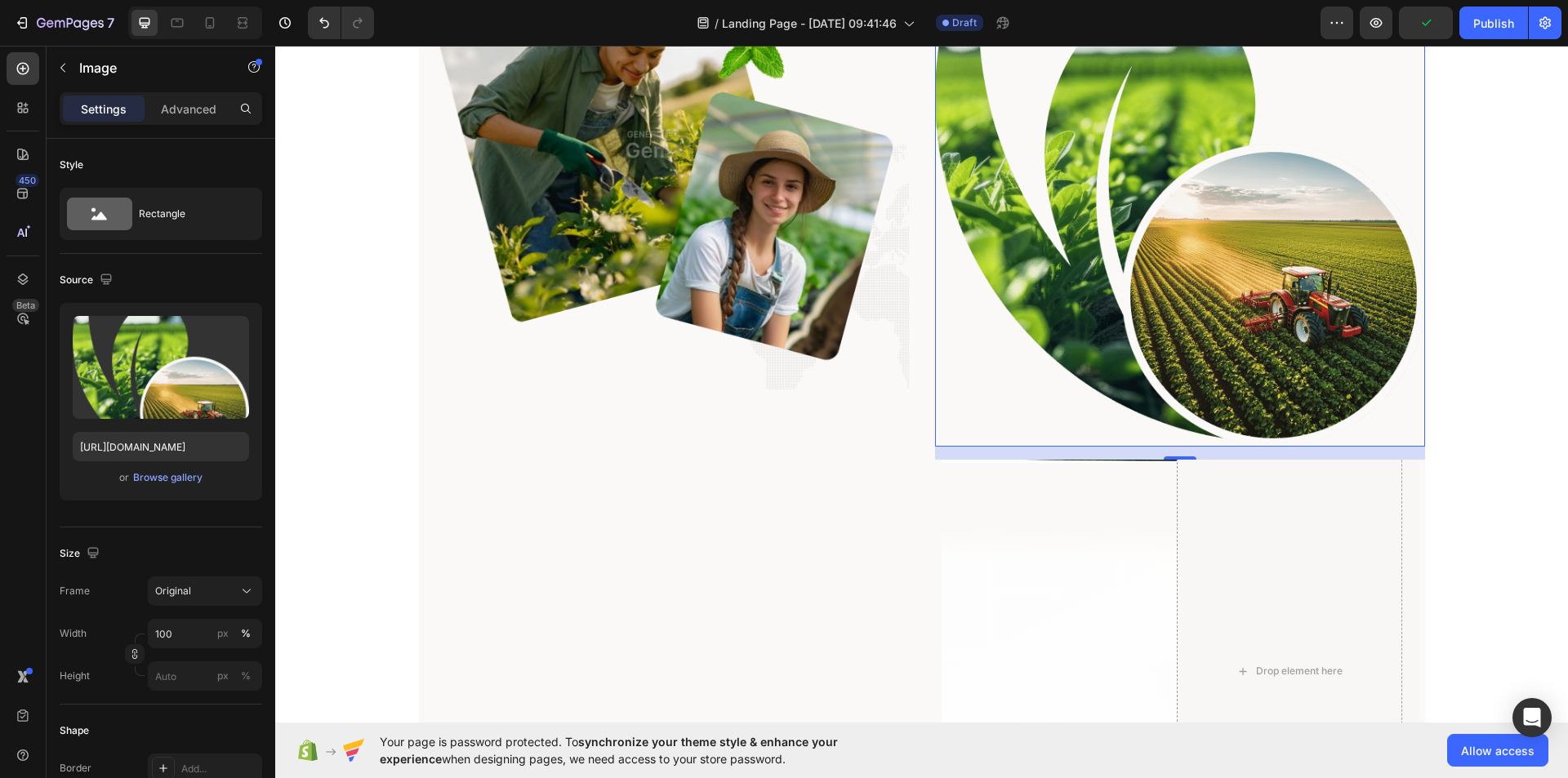
scroll to position [387, 0]
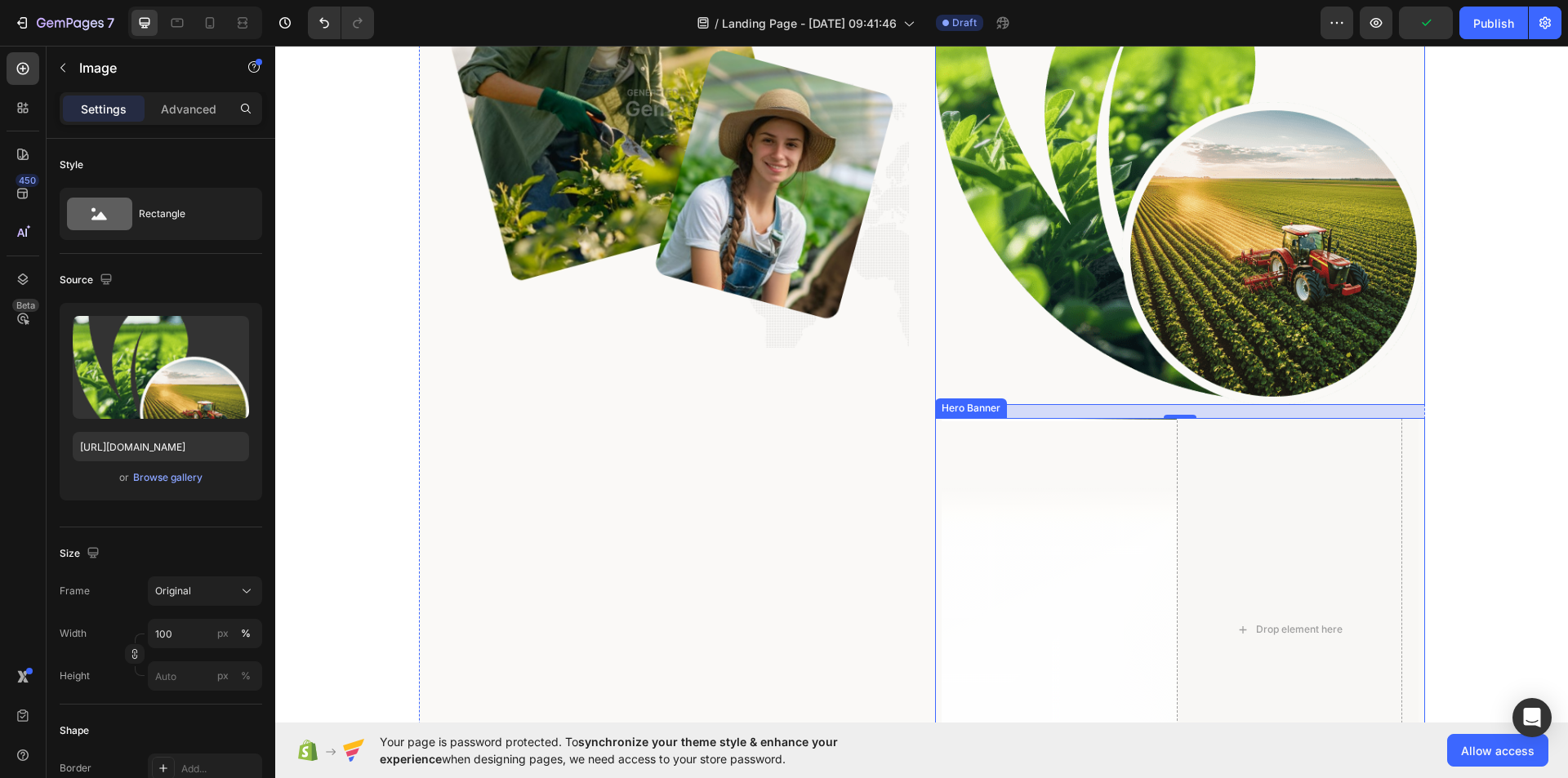
click at [1012, 529] on div "Drop element here Icon OUR TESTIMONIALS Text Block Row Hear What Our Global Cli…" at bounding box center [1180, 633] width 477 height 852
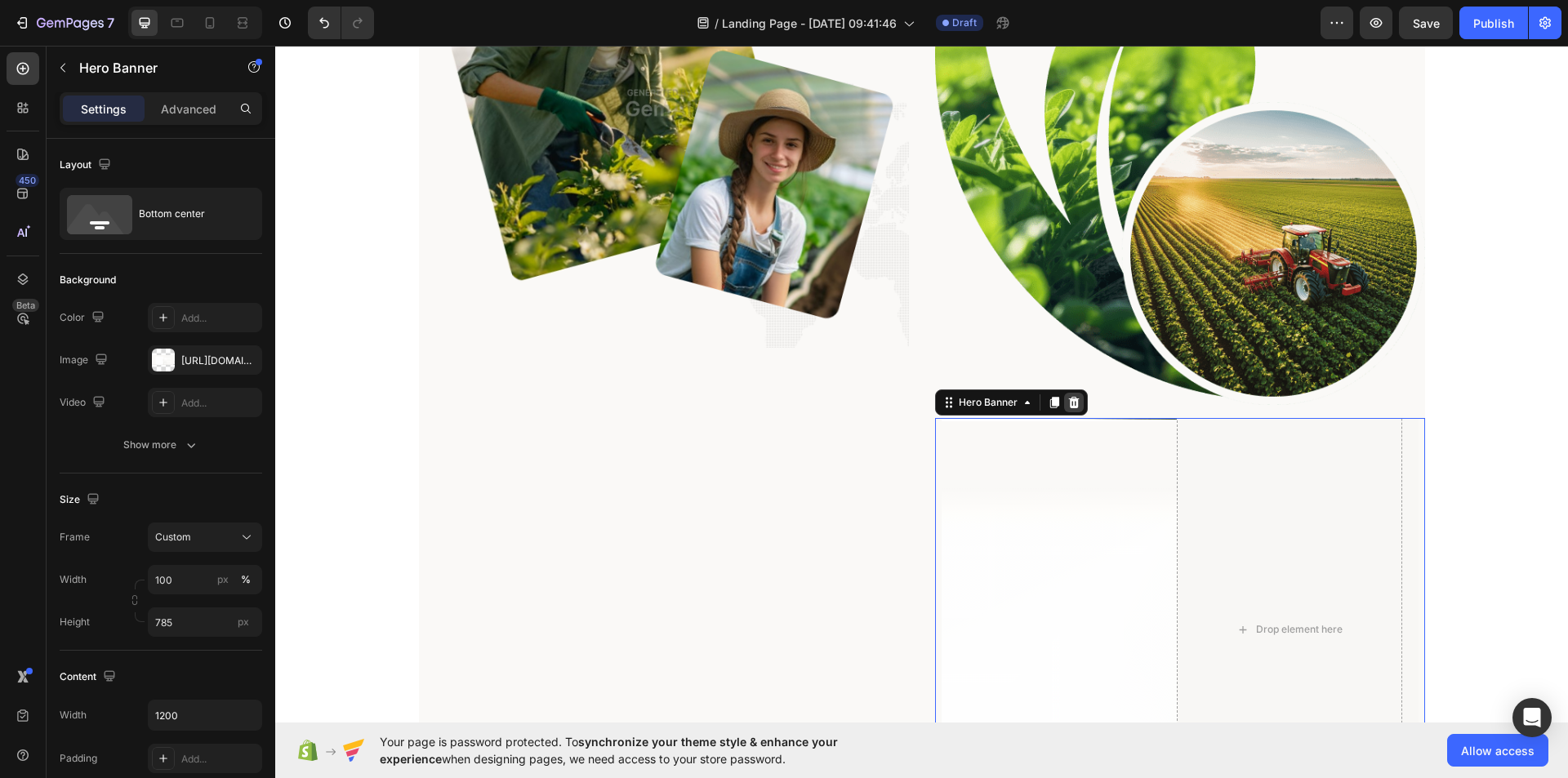
click at [1068, 406] on icon at bounding box center [1074, 402] width 13 height 13
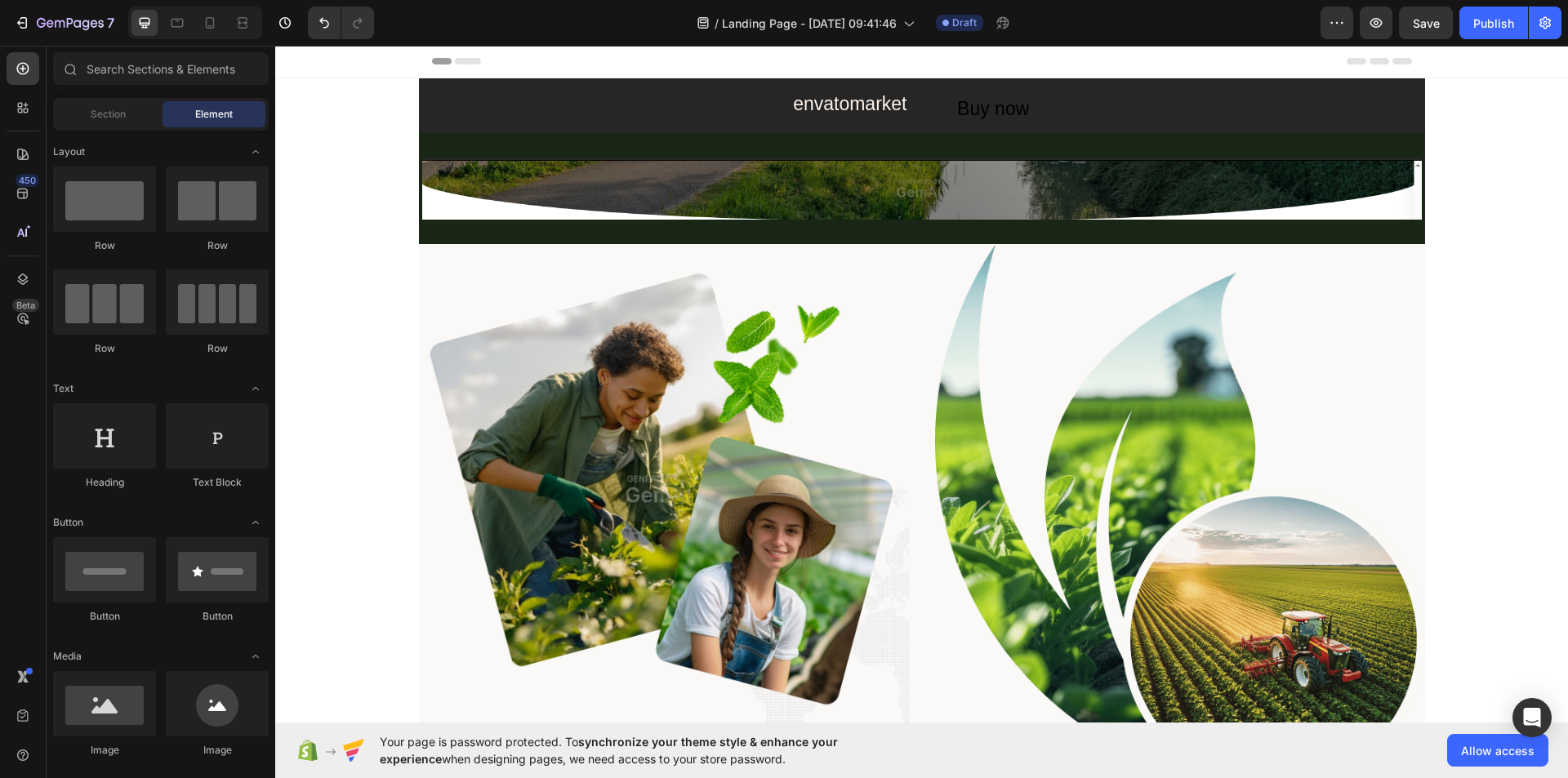
scroll to position [0, 0]
